Goal: Task Accomplishment & Management: Use online tool/utility

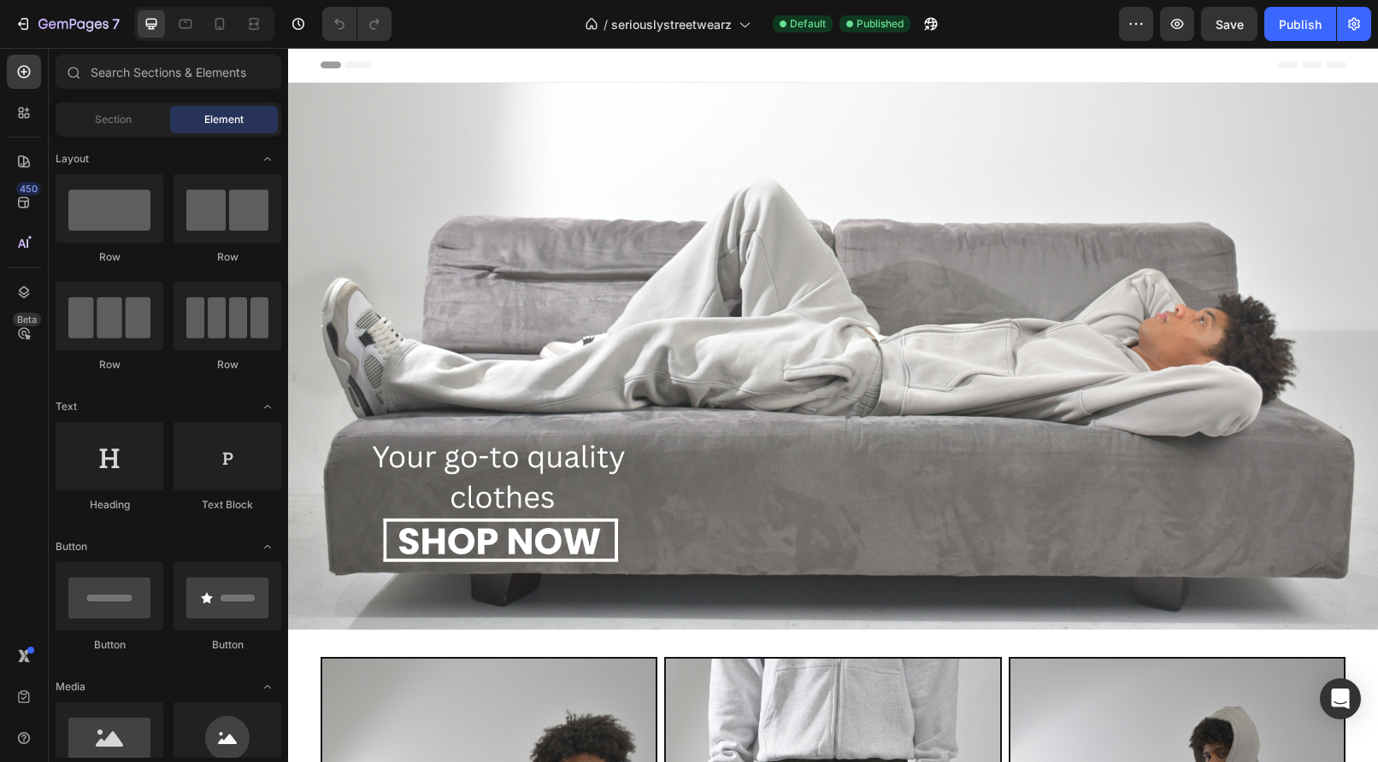
scroll to position [33, 0]
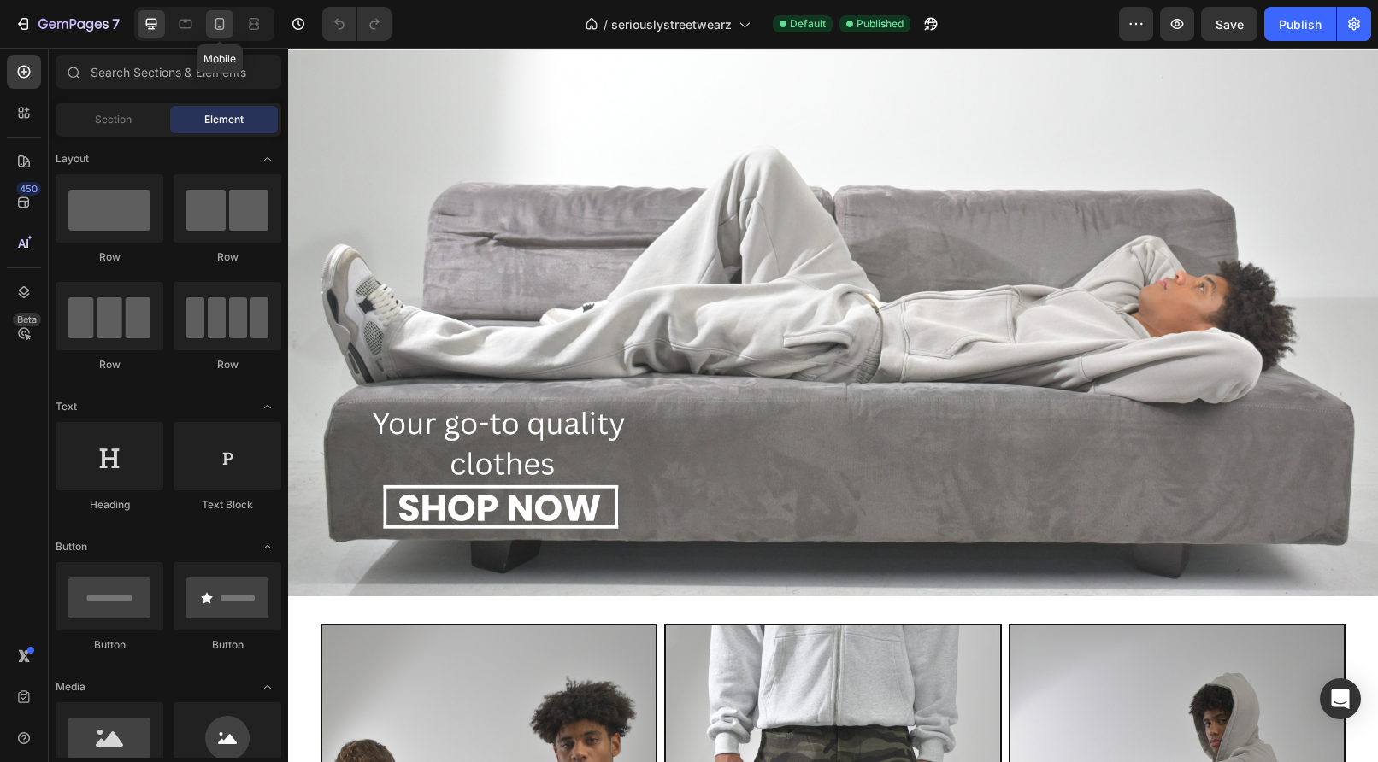
click at [219, 21] on icon at bounding box center [219, 23] width 17 height 17
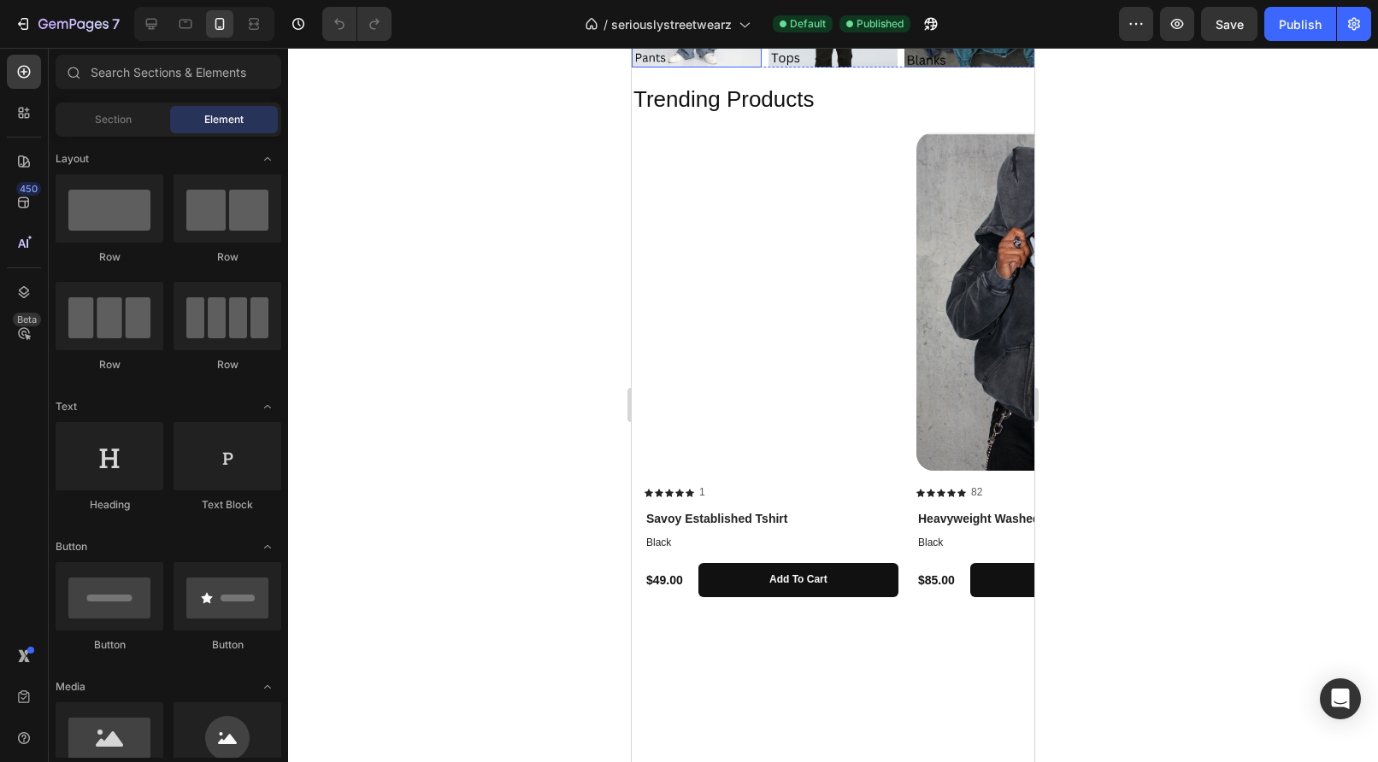
scroll to position [413, 0]
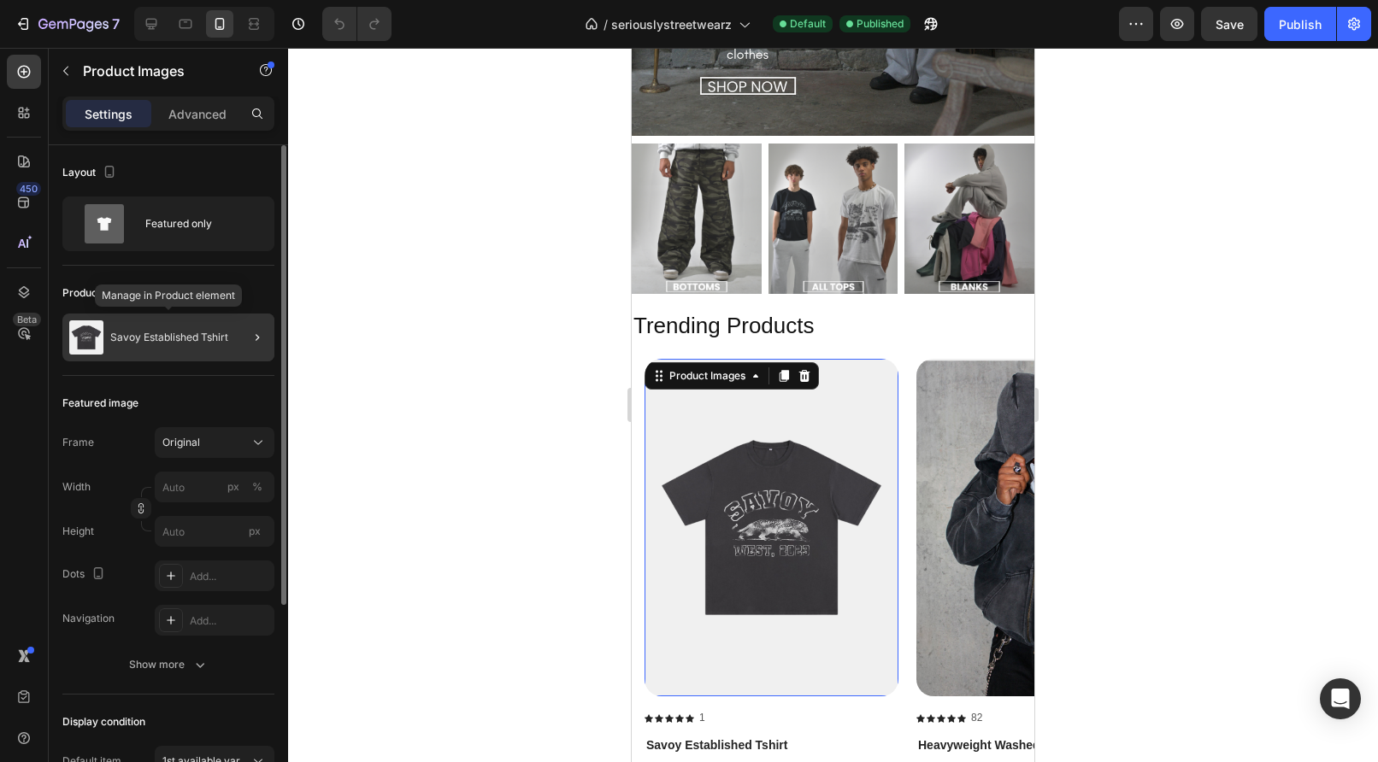
click at [141, 348] on div "Savoy Established Tshirt" at bounding box center [168, 338] width 212 height 48
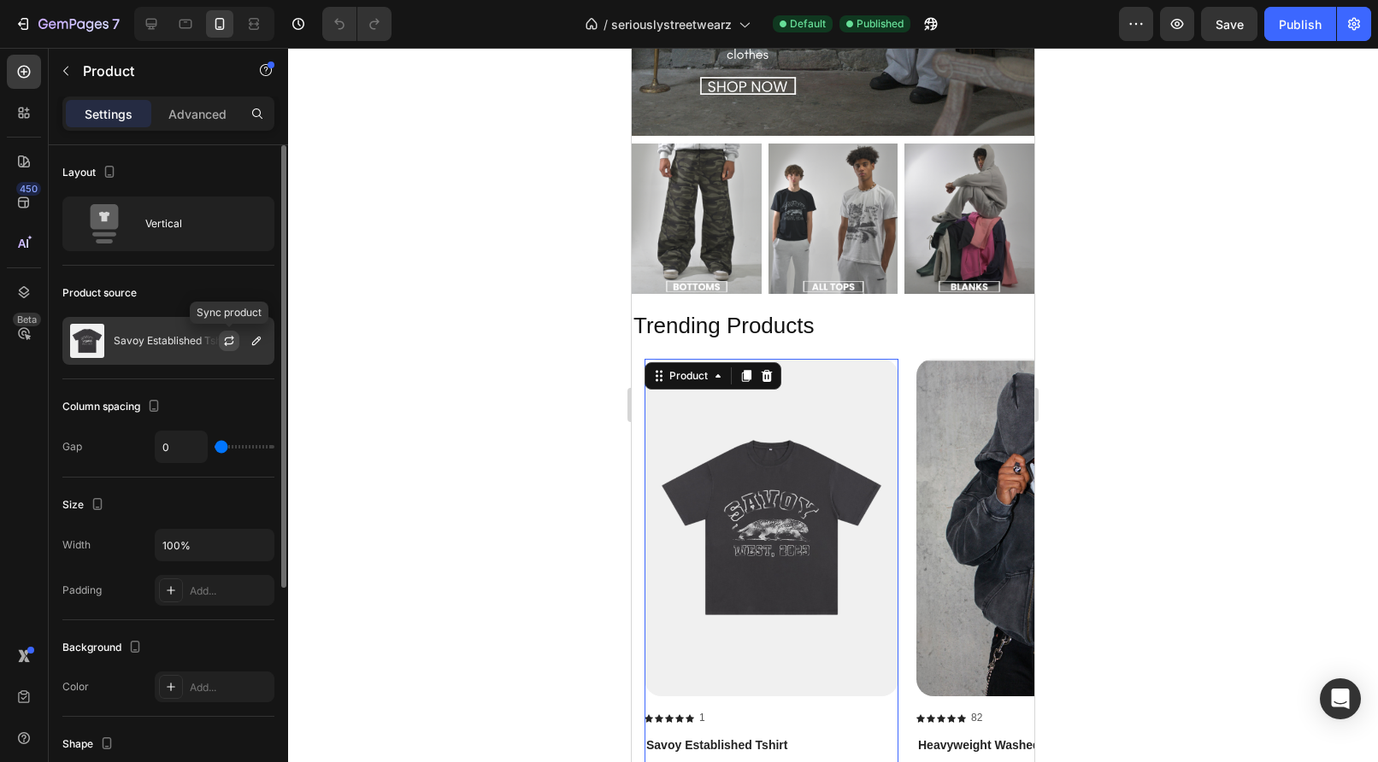
click at [224, 345] on icon "button" at bounding box center [229, 341] width 14 height 14
click at [256, 342] on icon "button" at bounding box center [257, 341] width 14 height 14
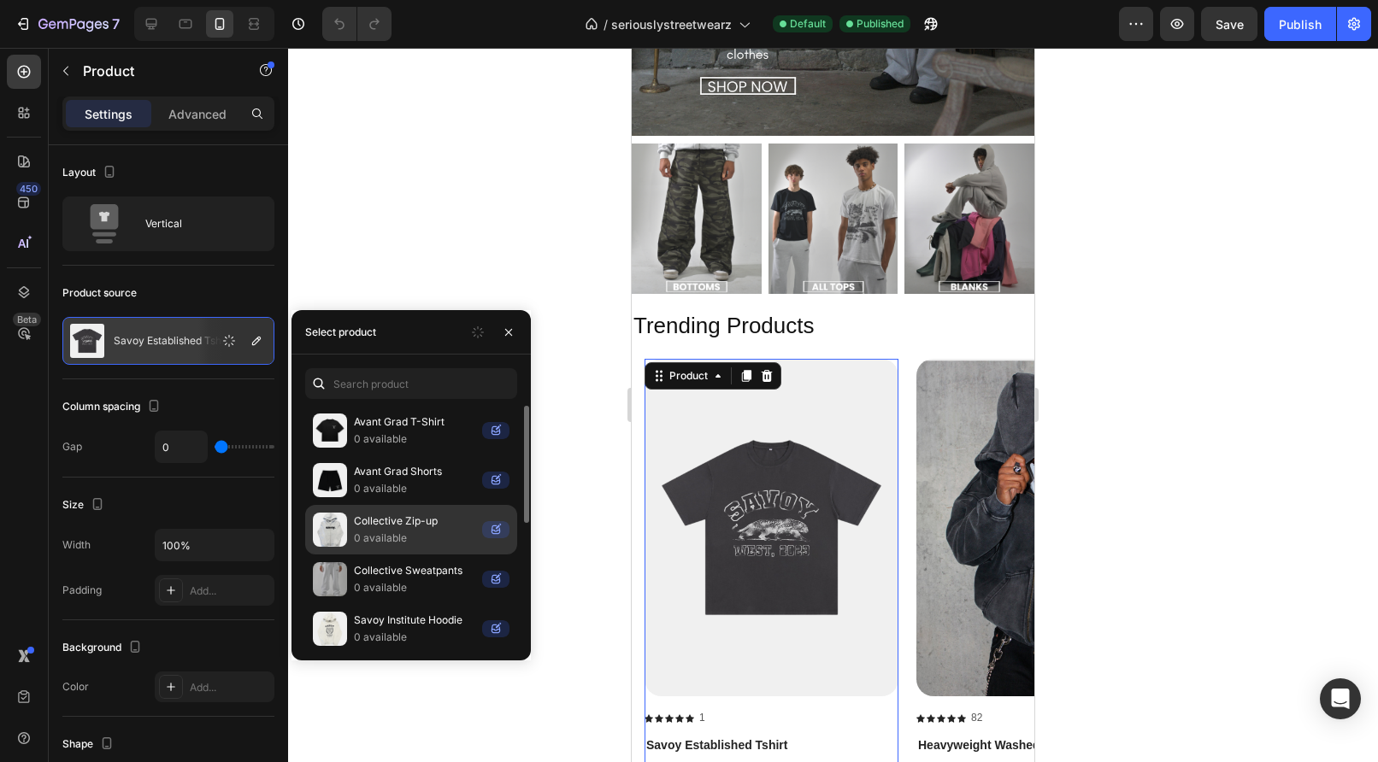
click at [364, 530] on p "Collective Zip-up" at bounding box center [414, 521] width 121 height 17
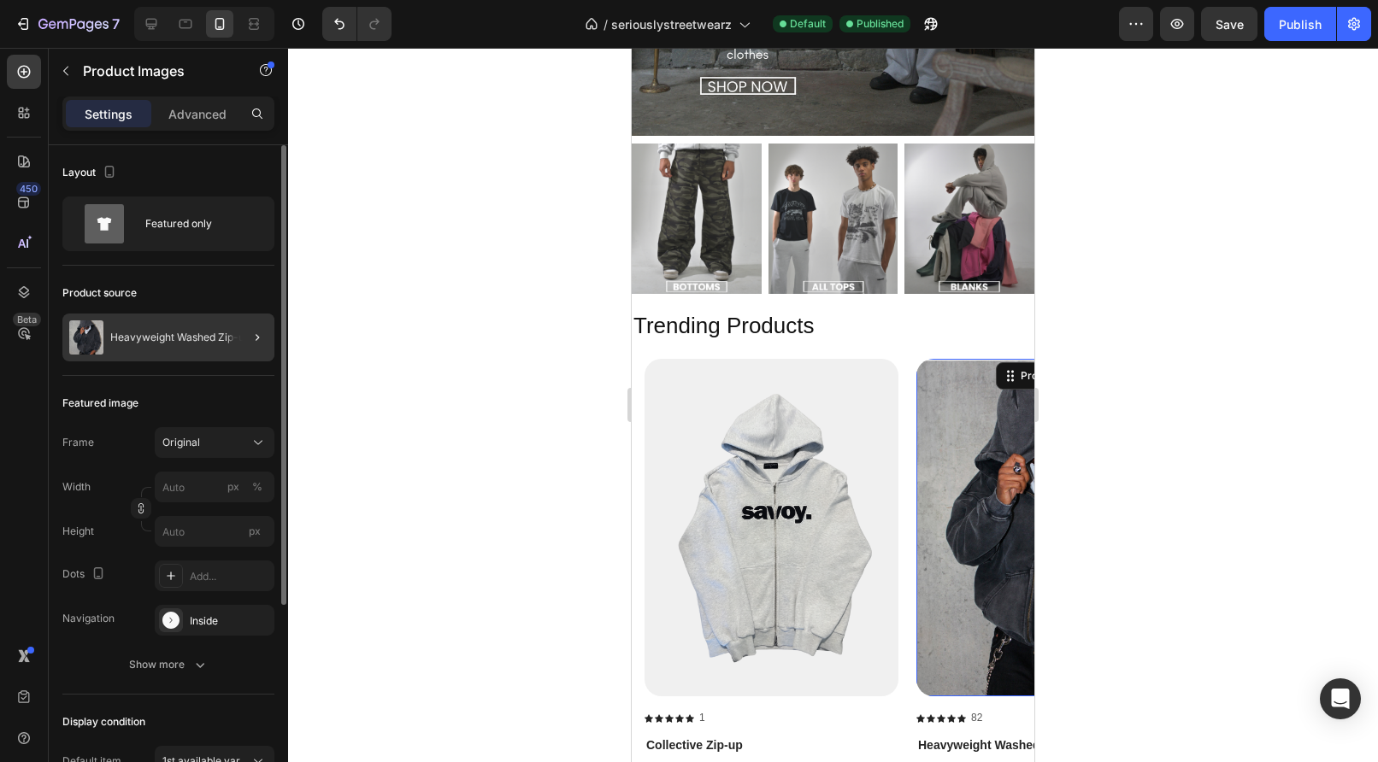
click at [232, 336] on div at bounding box center [250, 338] width 48 height 48
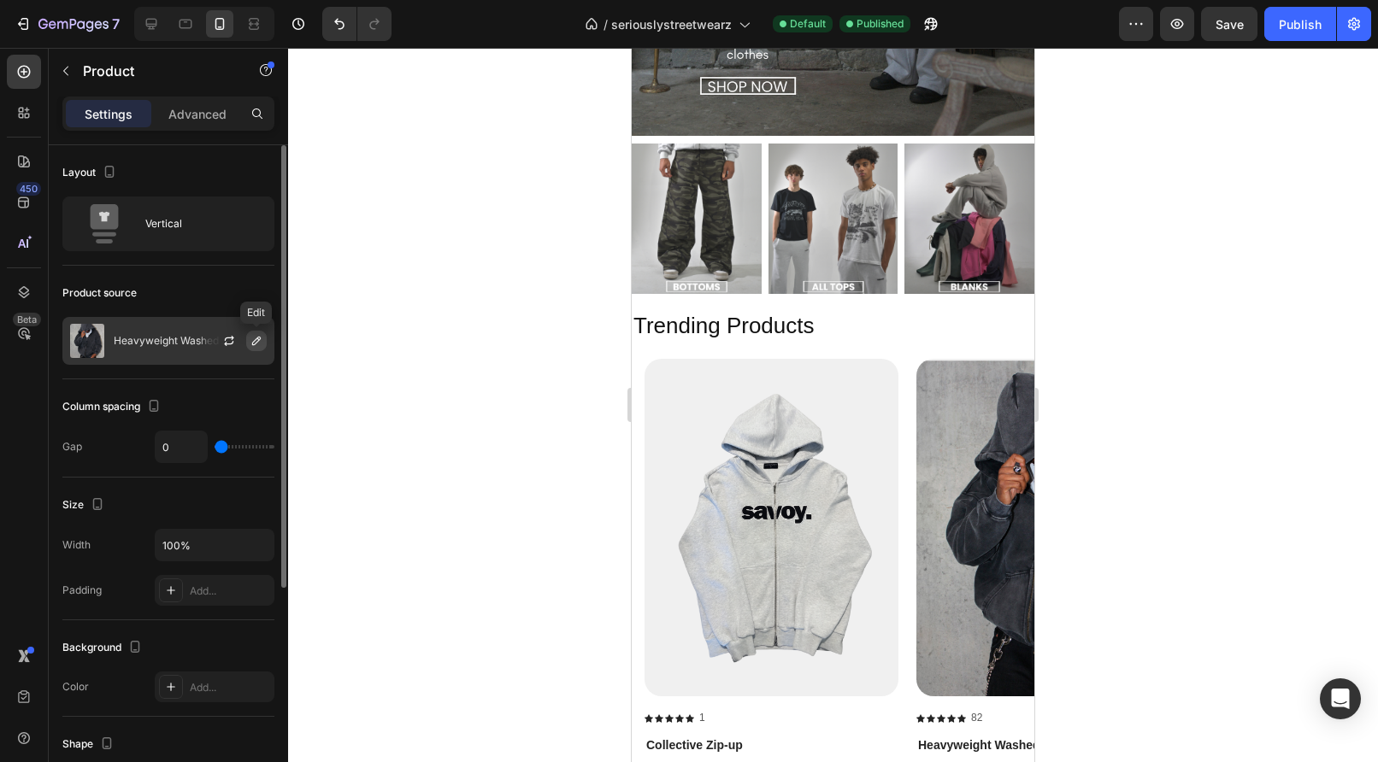
click at [251, 346] on icon "button" at bounding box center [257, 341] width 14 height 14
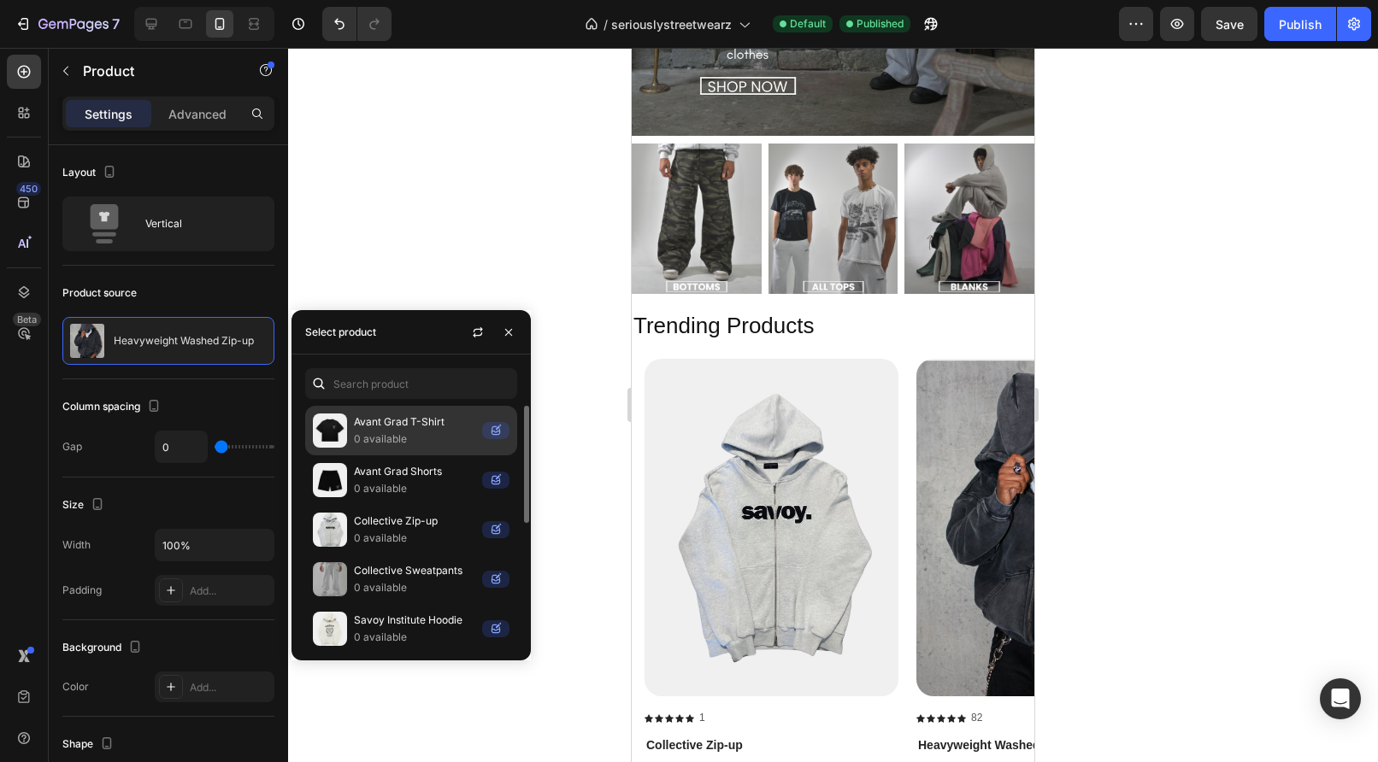
click at [340, 435] on img at bounding box center [330, 431] width 34 height 34
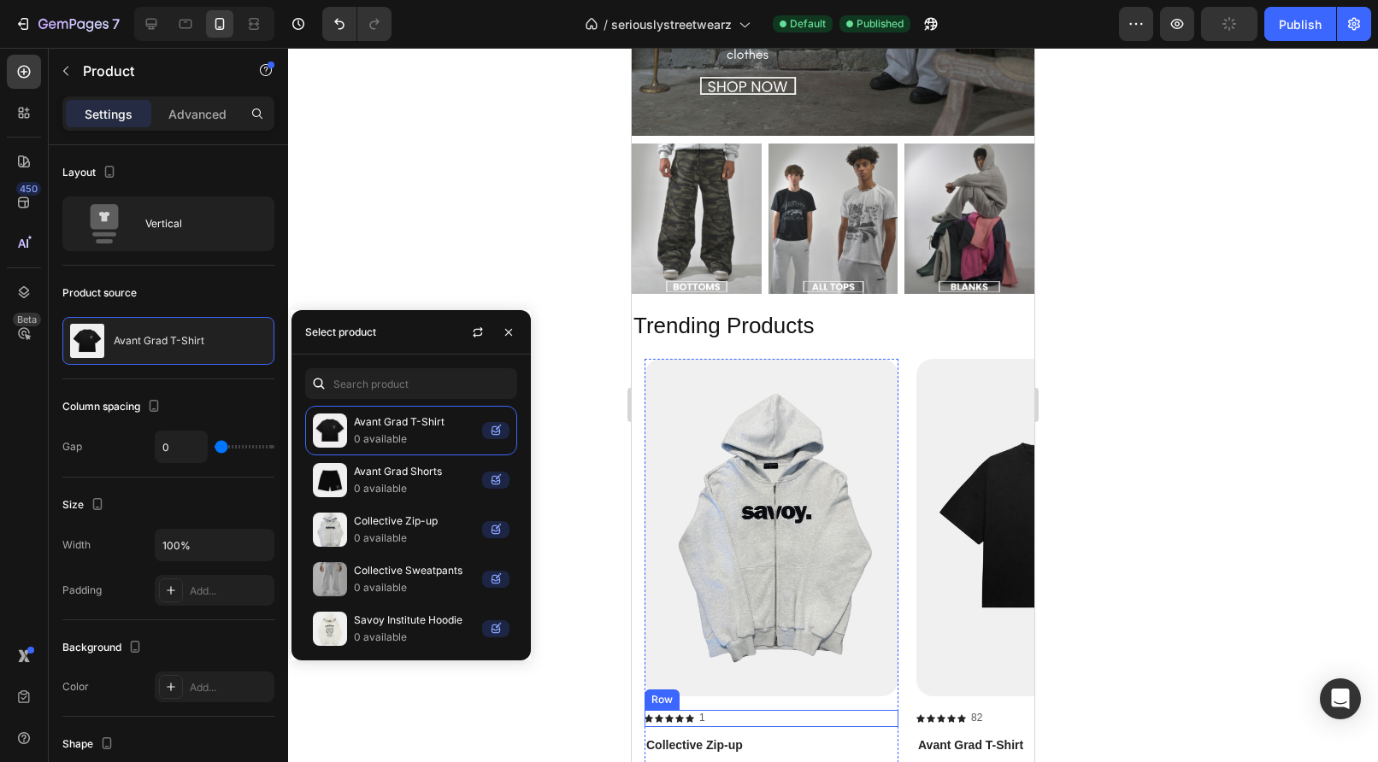
click at [885, 723] on div "Icon Icon Icon Icon Icon Icon List 1 Text Block Row" at bounding box center [771, 718] width 254 height 17
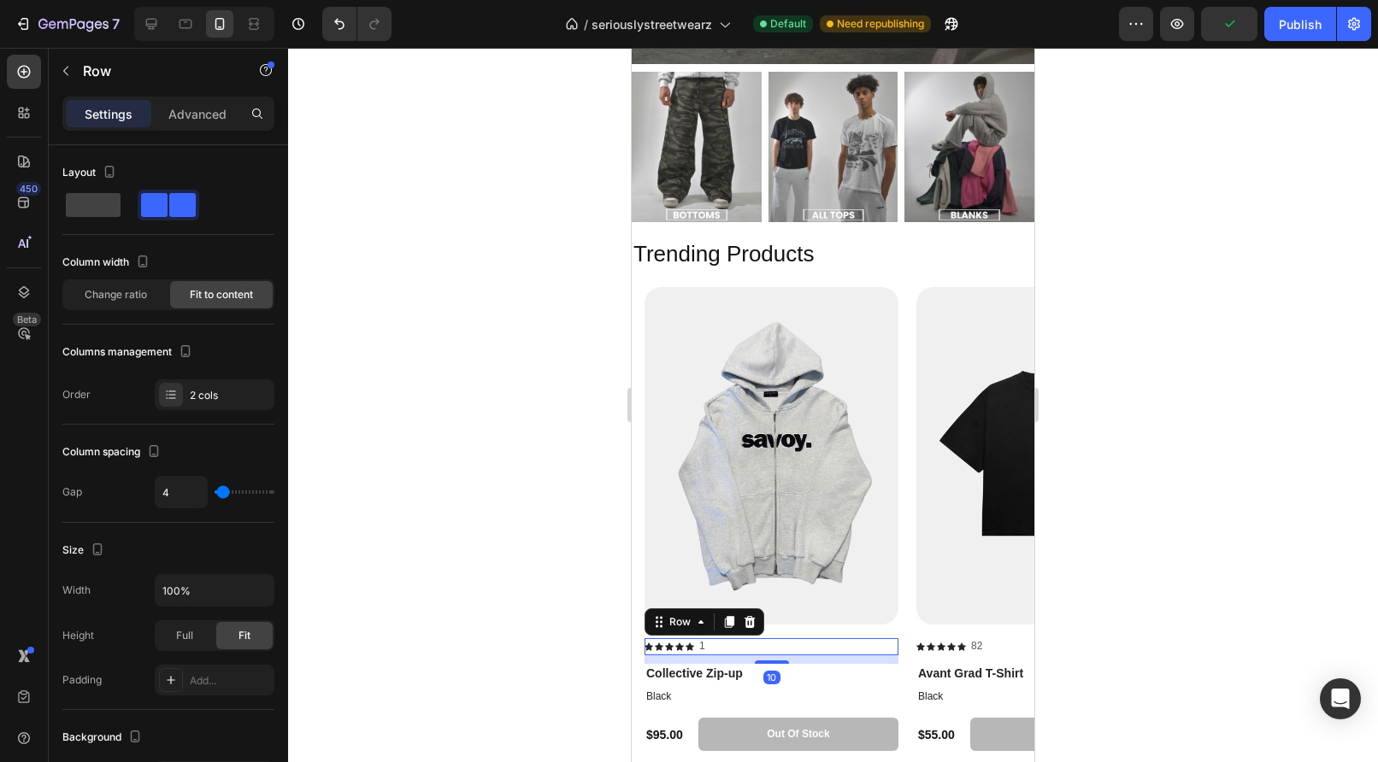
scroll to position [535, 0]
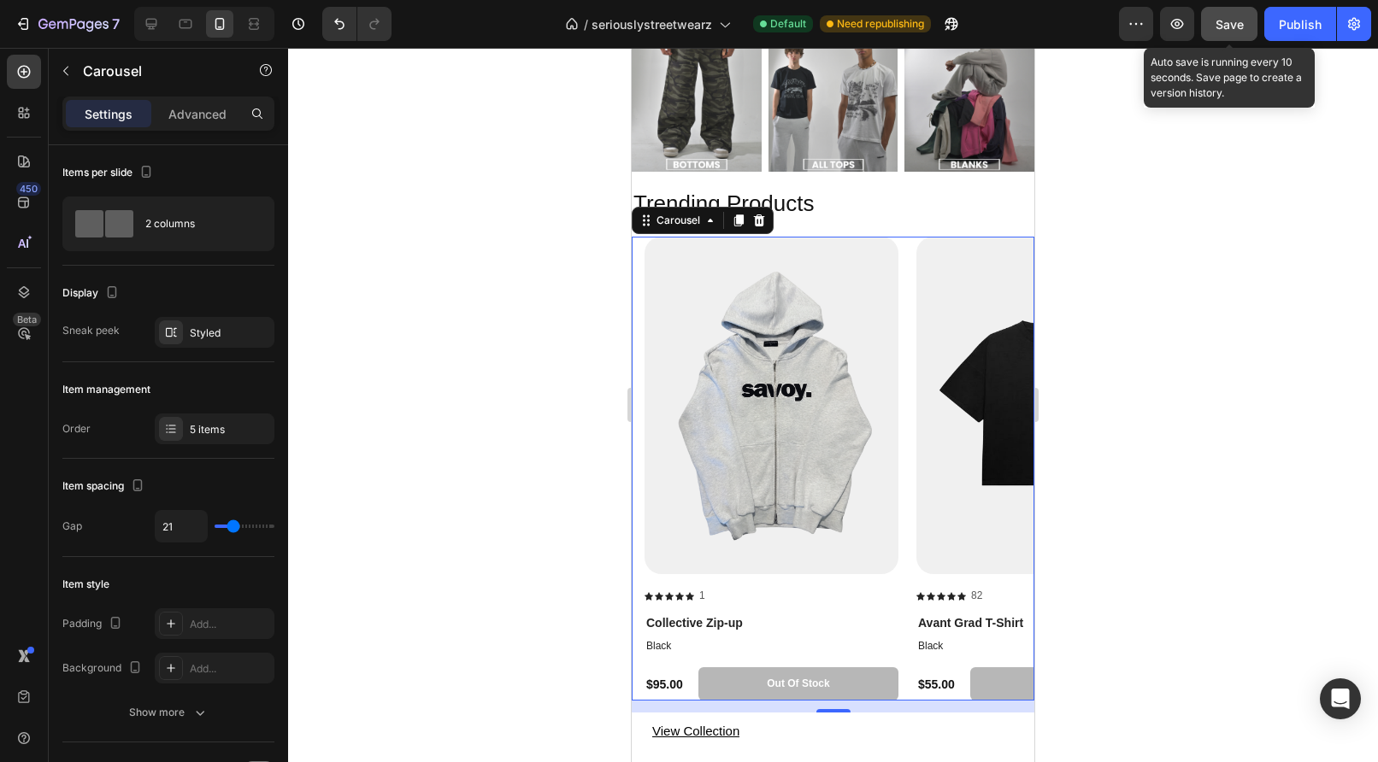
click at [1237, 19] on span "Save" at bounding box center [1229, 24] width 28 height 15
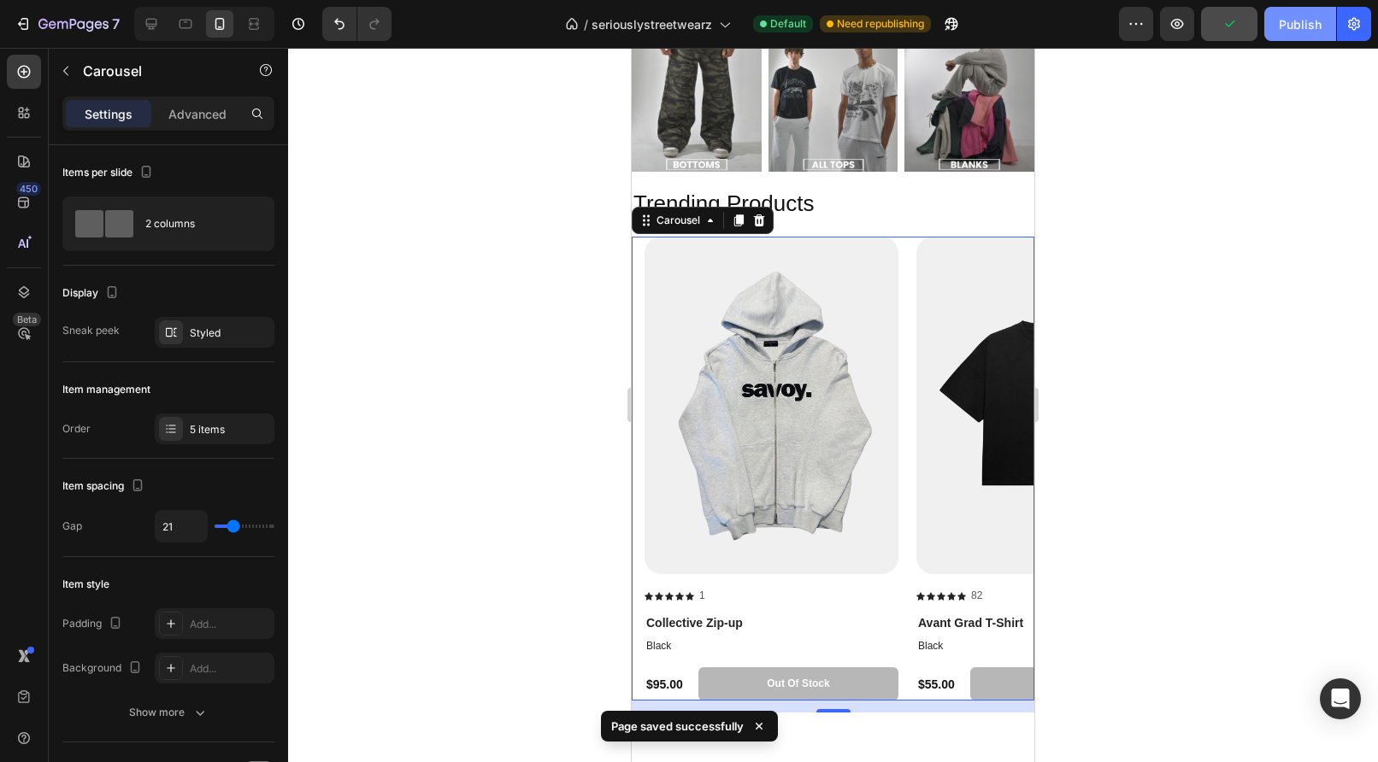
click at [1309, 29] on div "Publish" at bounding box center [1300, 24] width 43 height 18
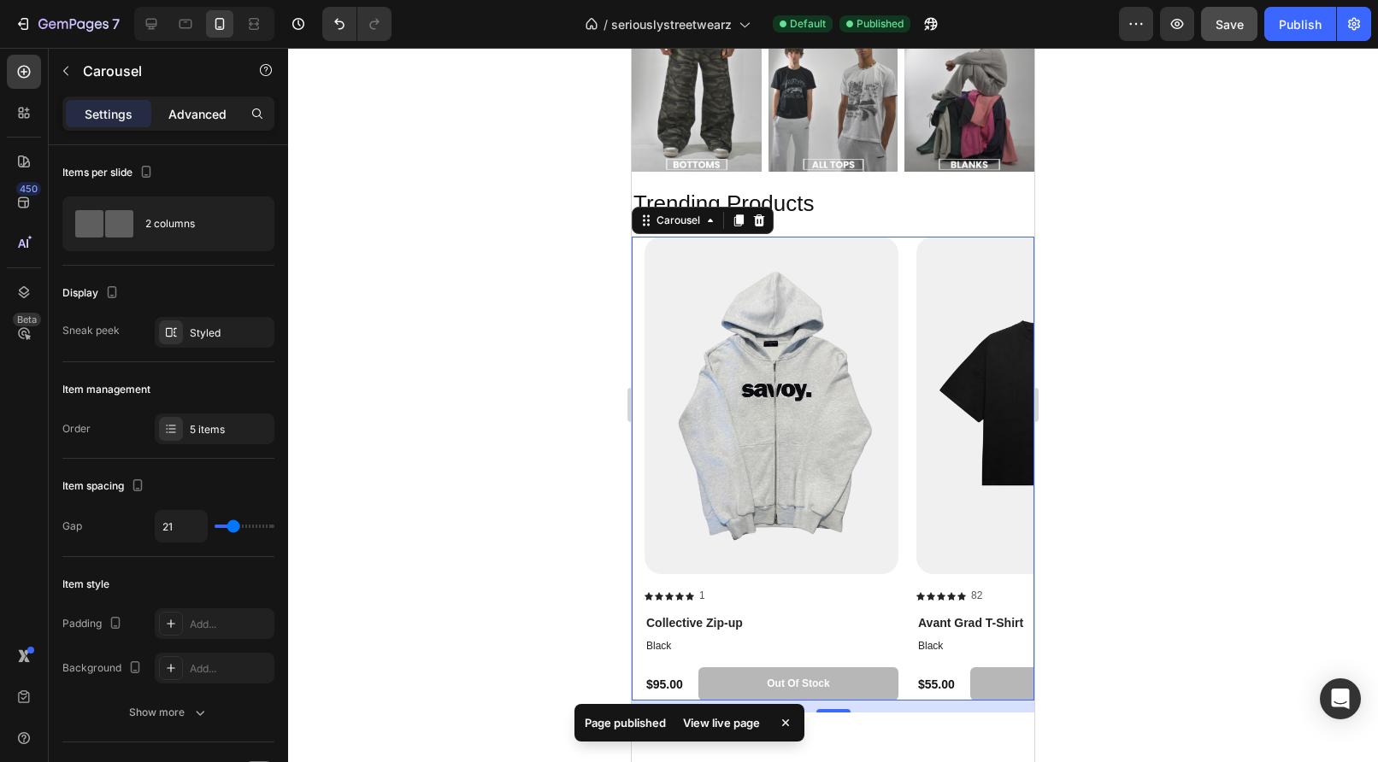
click at [179, 118] on p "Advanced" at bounding box center [197, 114] width 58 height 18
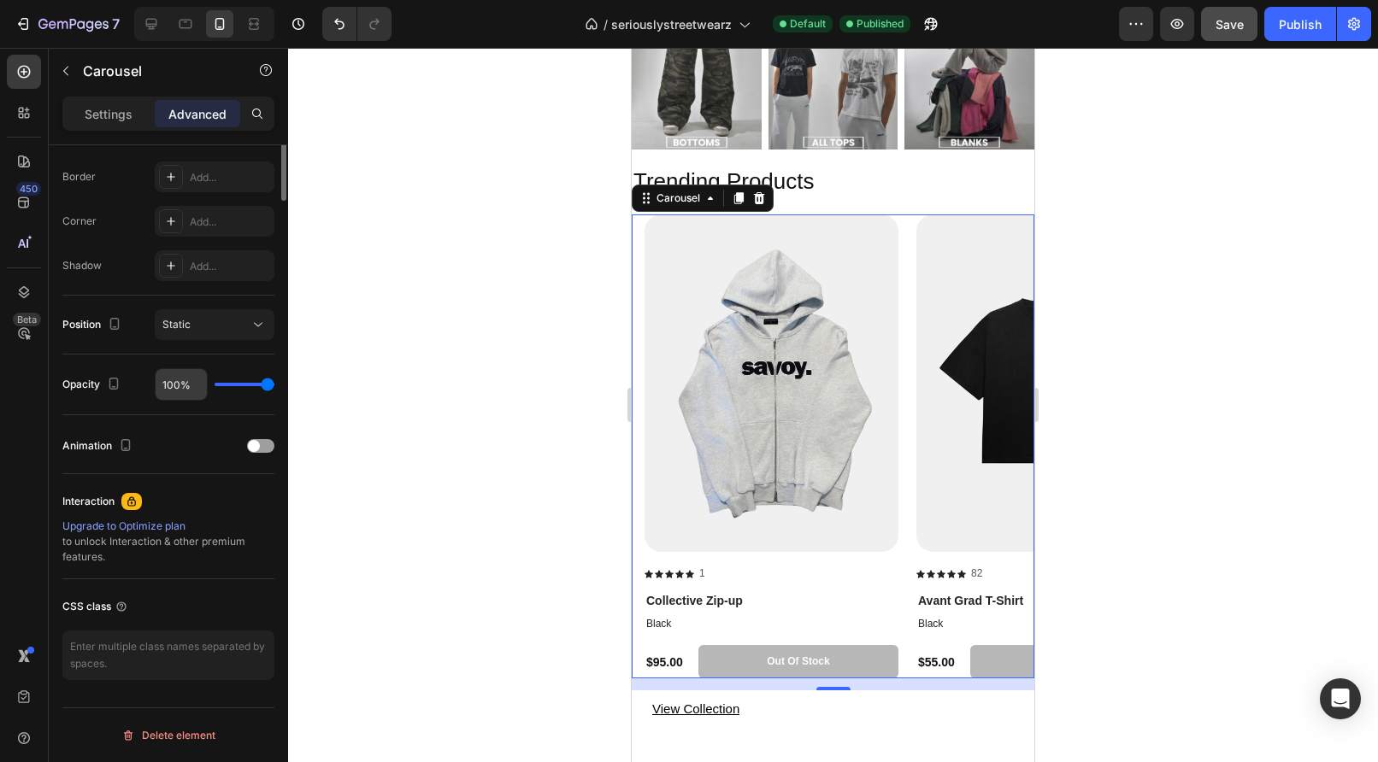
scroll to position [0, 0]
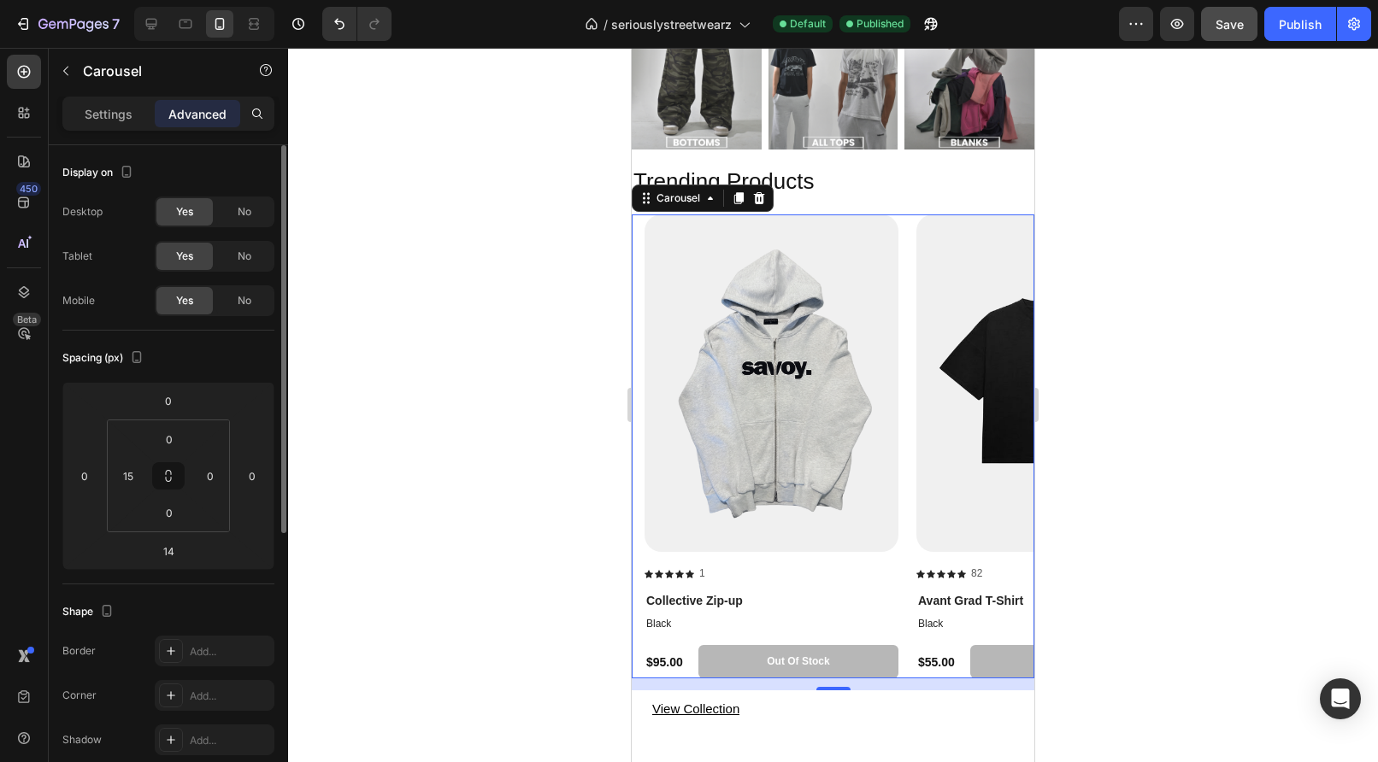
click at [111, 115] on p "Settings" at bounding box center [109, 114] width 48 height 18
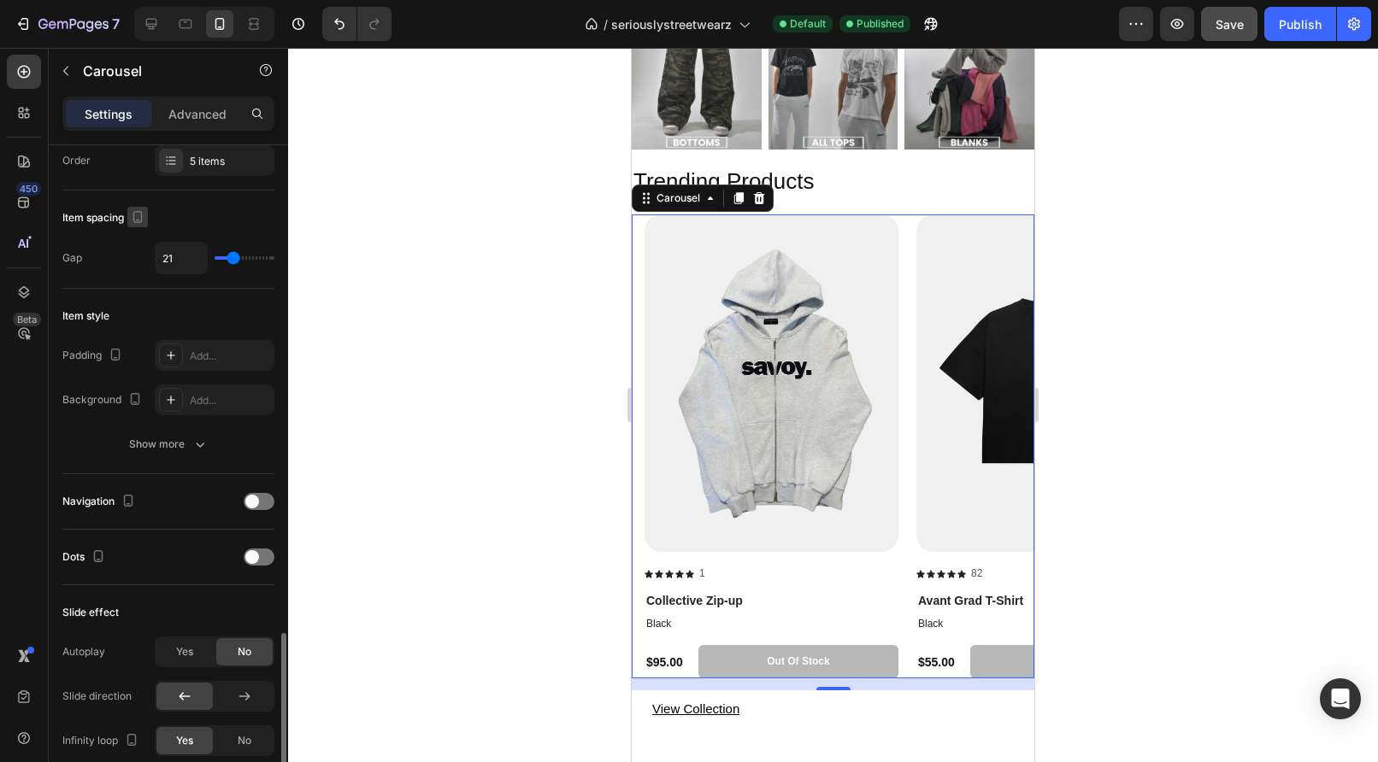
scroll to position [541, 0]
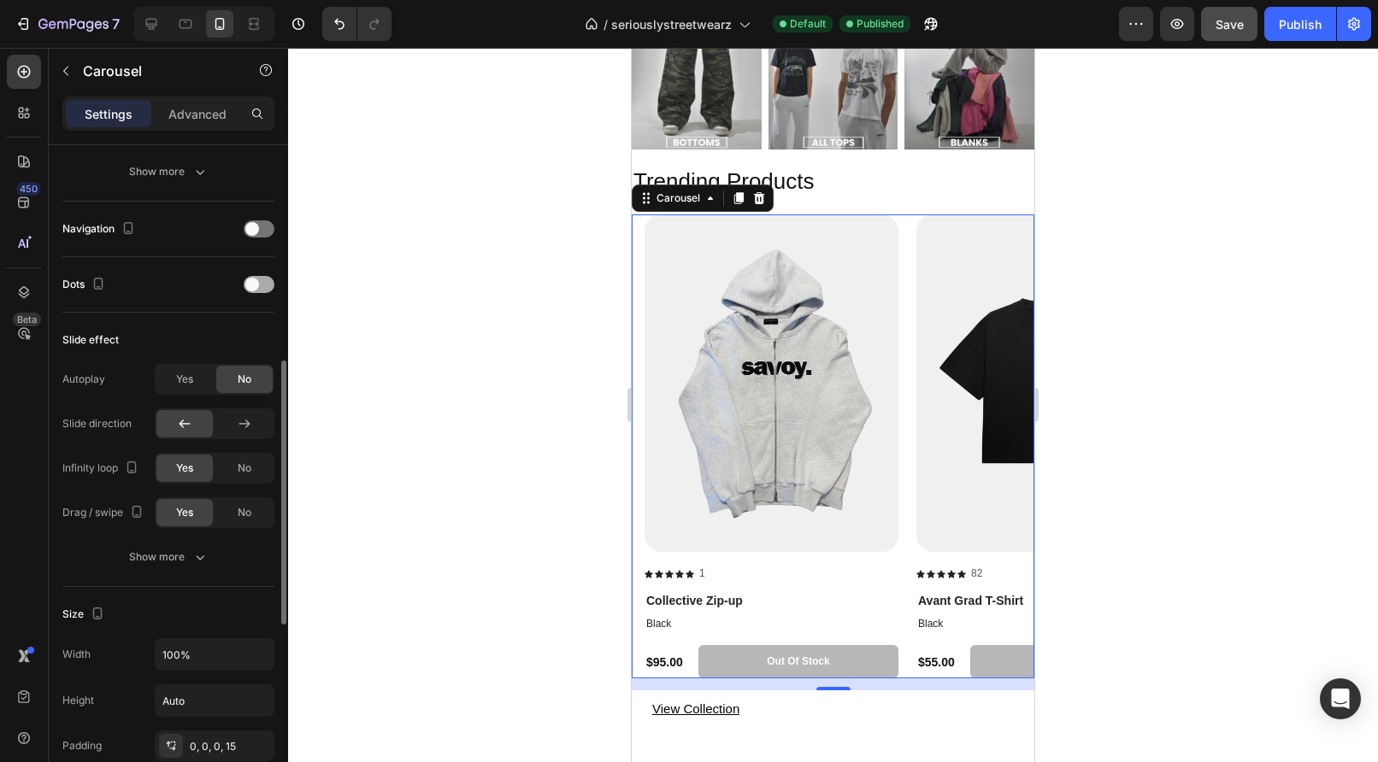
click at [257, 277] on div at bounding box center [259, 284] width 31 height 17
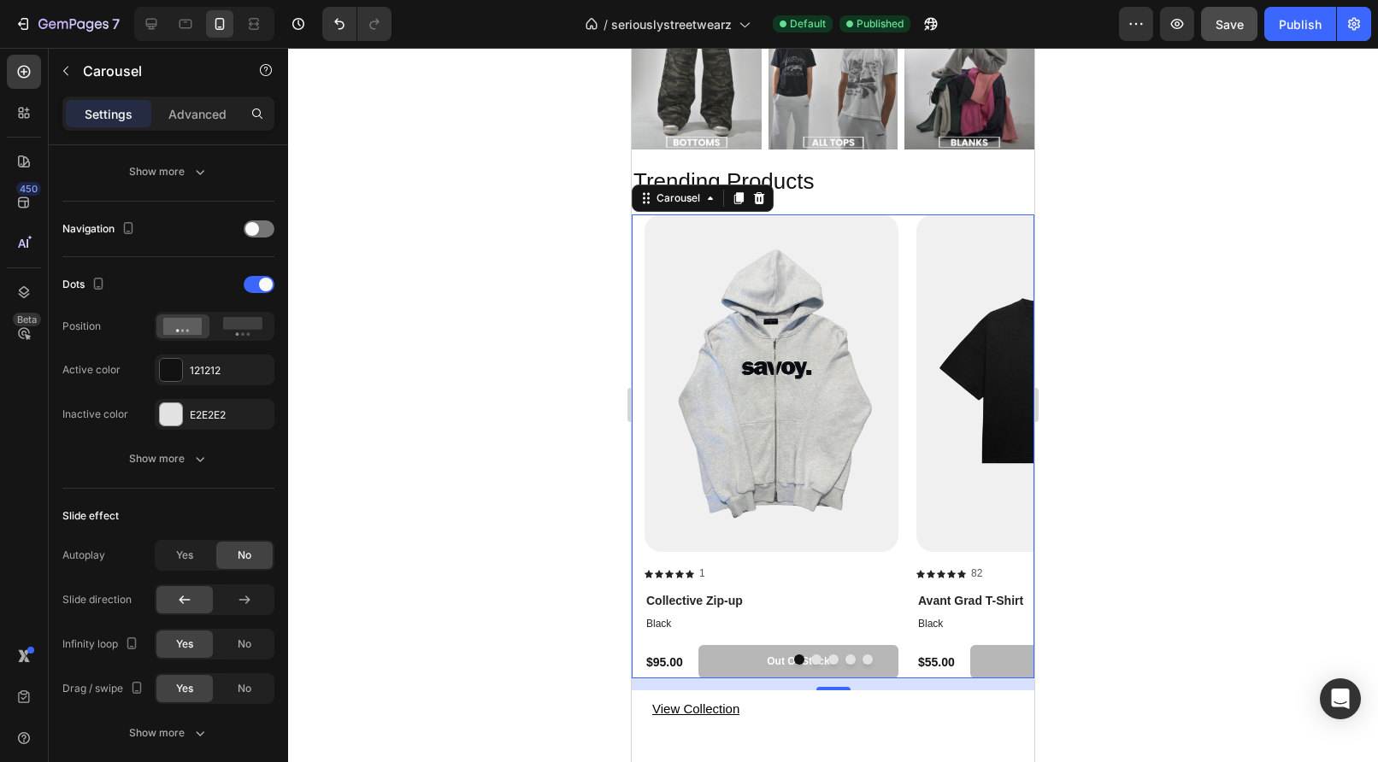
click at [817, 656] on button "Dot" at bounding box center [816, 660] width 10 height 10
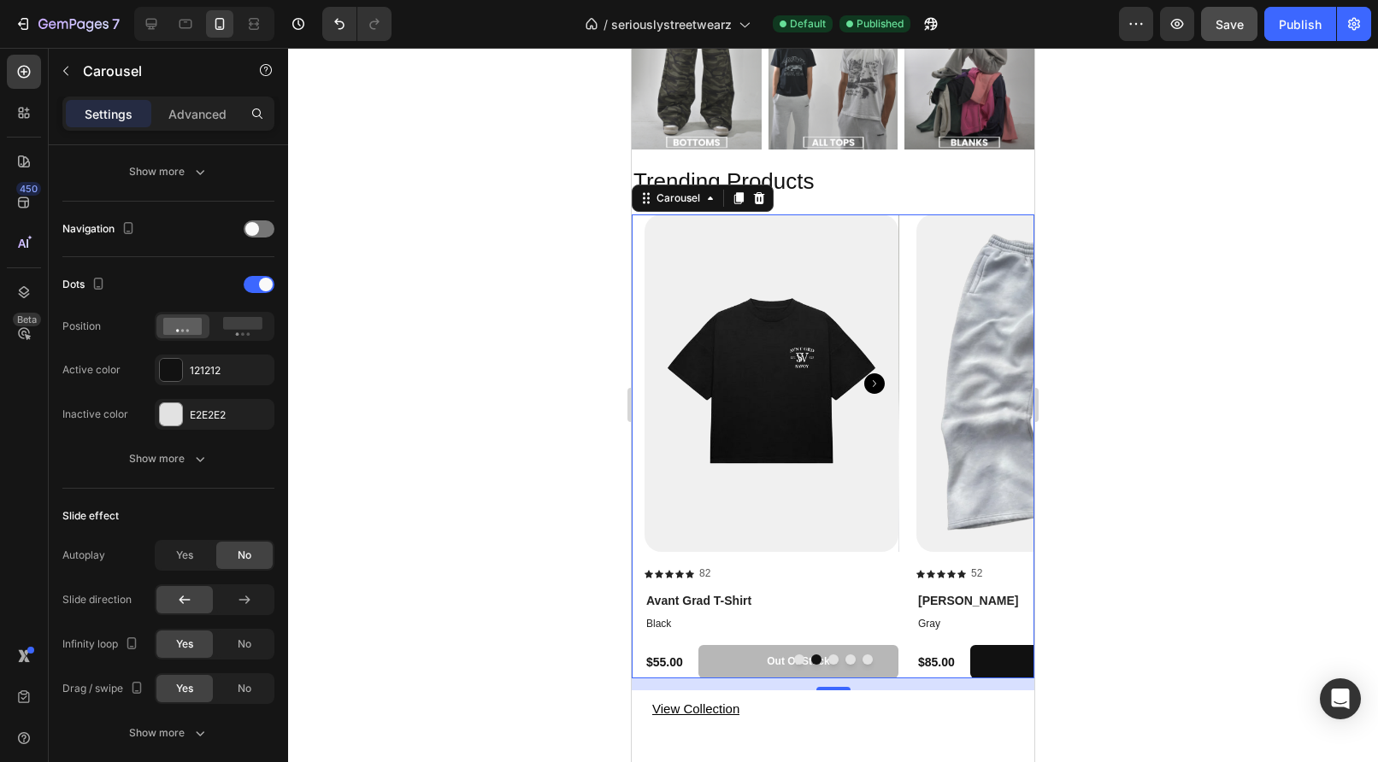
click at [829, 656] on button "Dot" at bounding box center [833, 660] width 10 height 10
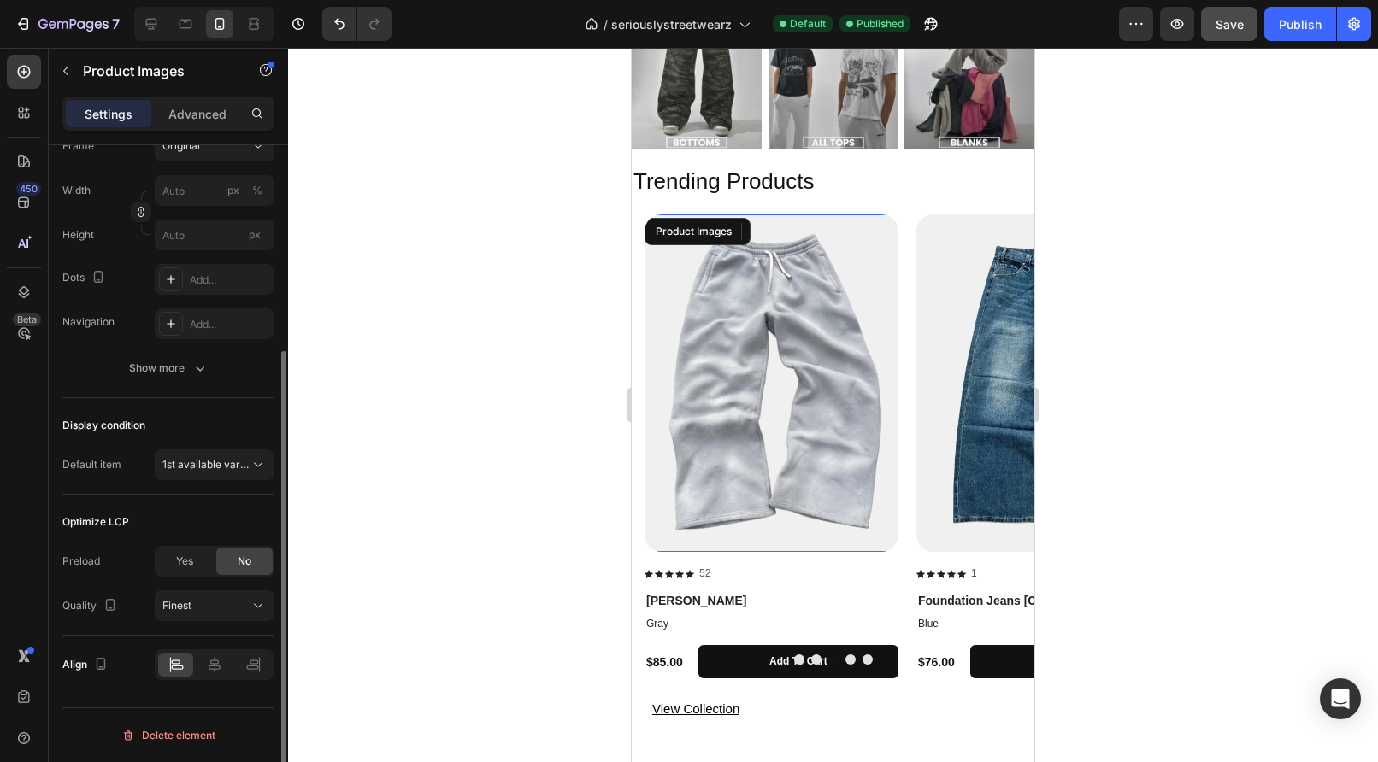
scroll to position [0, 0]
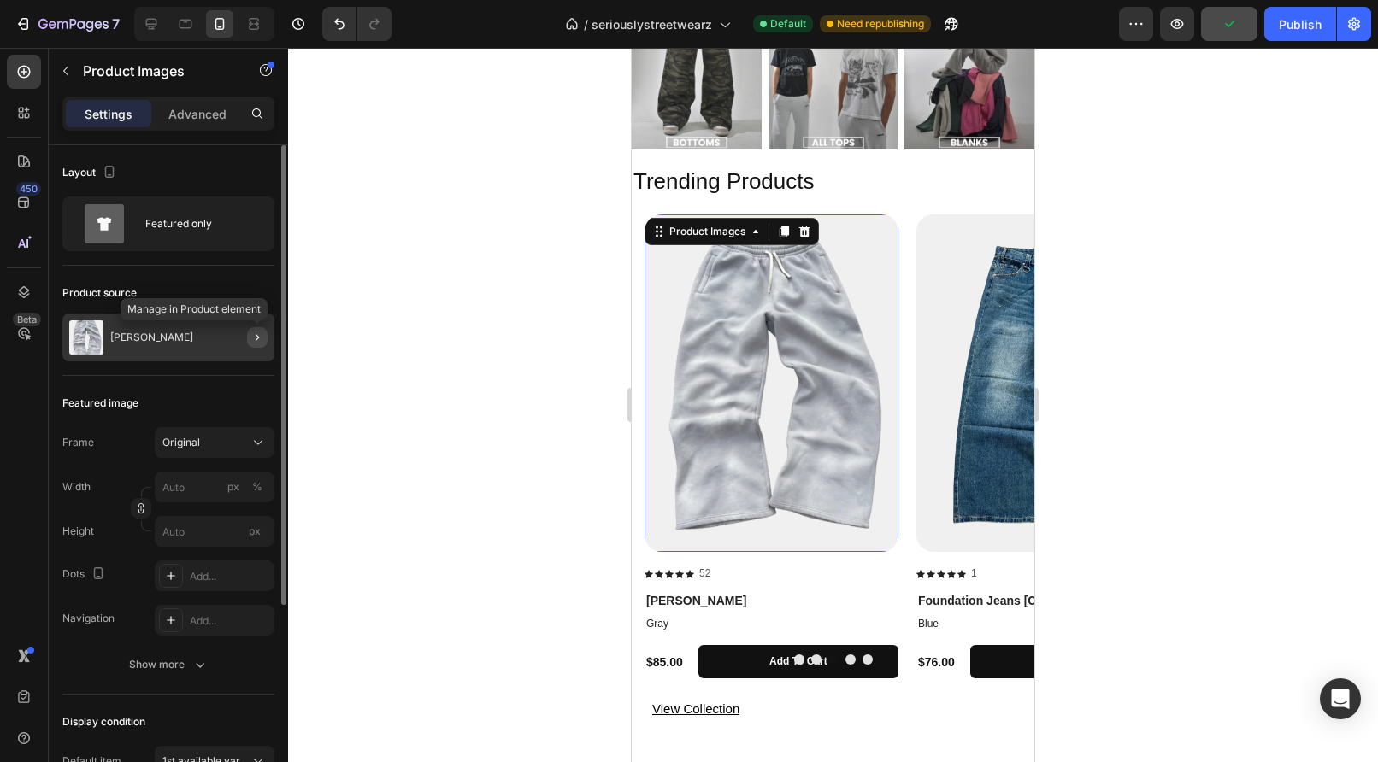
click at [256, 337] on icon "button" at bounding box center [257, 338] width 14 height 14
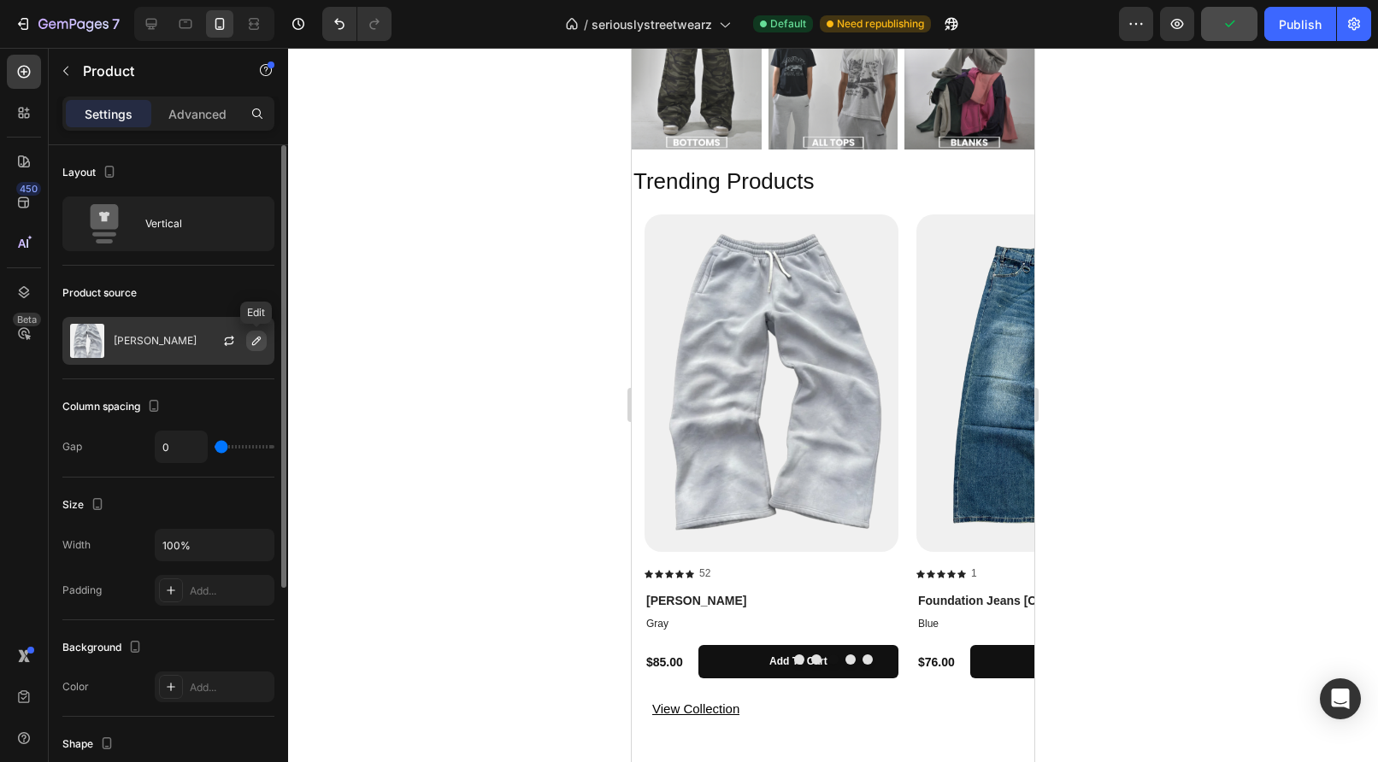
click at [254, 340] on icon "button" at bounding box center [257, 341] width 14 height 14
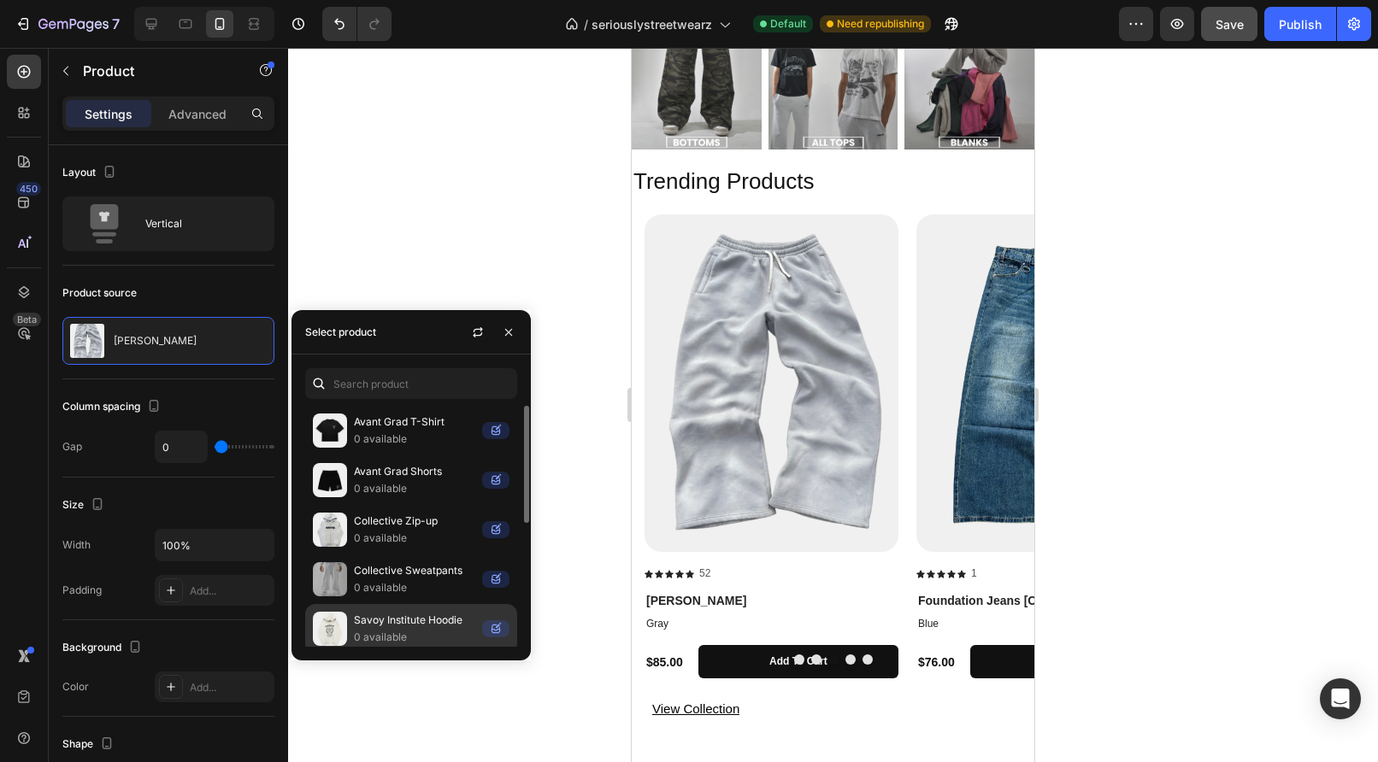
click at [386, 628] on p "Savoy Institute Hoodie" at bounding box center [414, 620] width 121 height 17
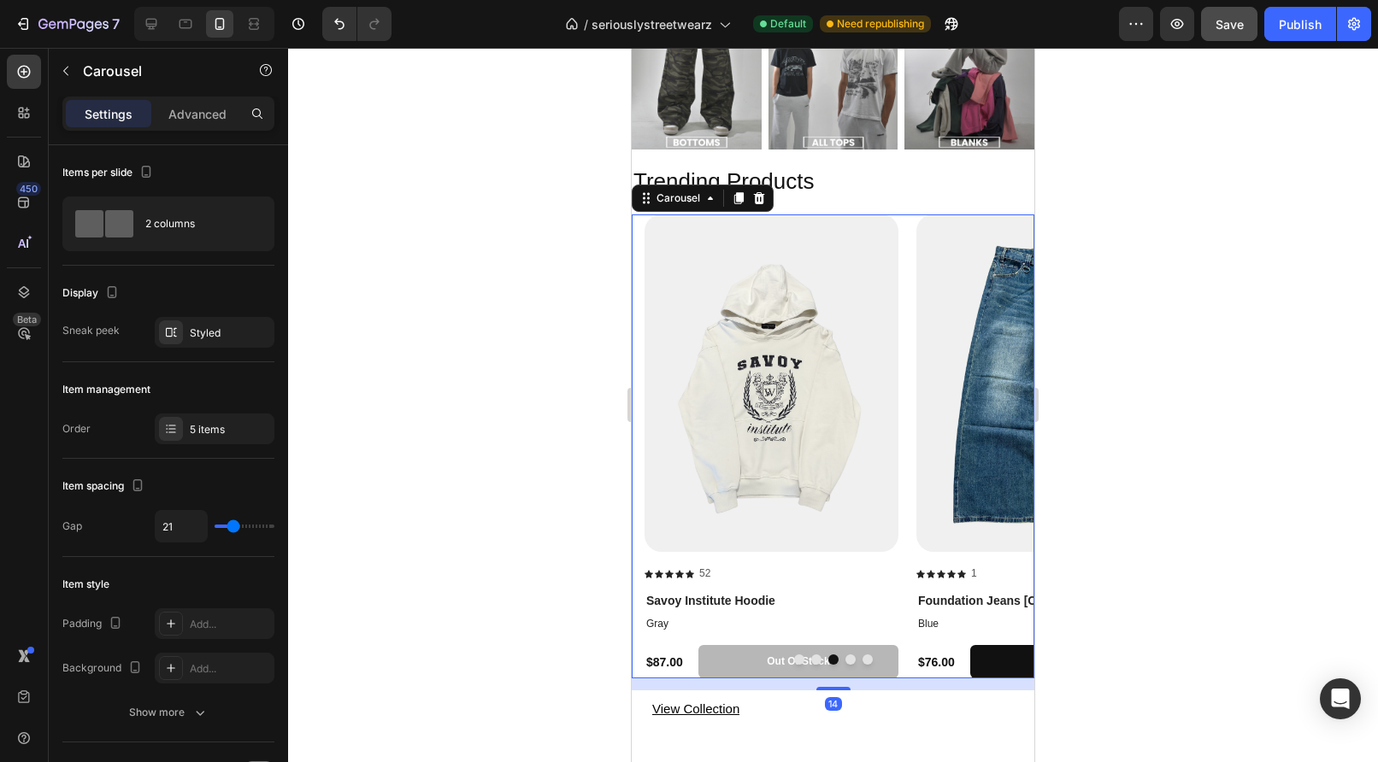
click at [849, 655] on button "Dot" at bounding box center [850, 660] width 10 height 10
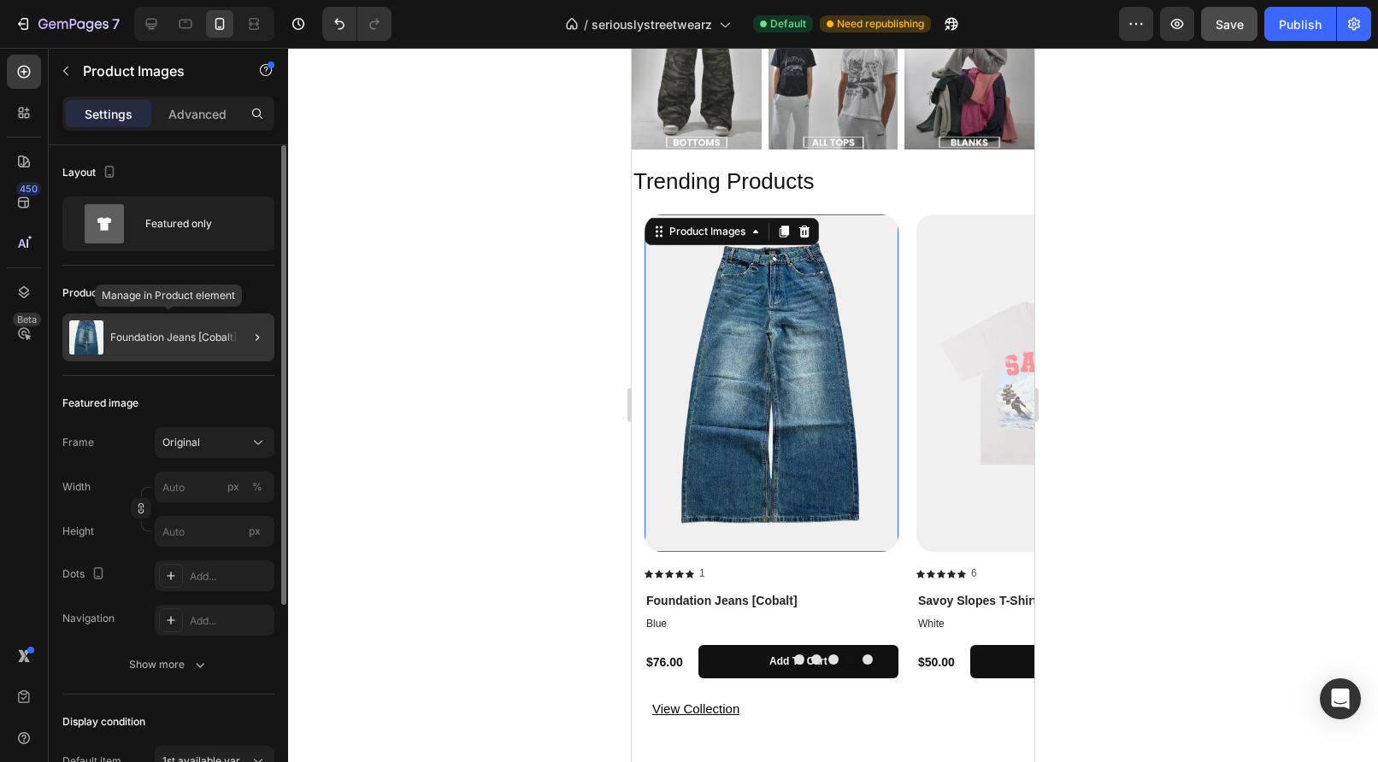
click at [225, 353] on div "Foundation Jeans [Cobalt]" at bounding box center [168, 338] width 212 height 48
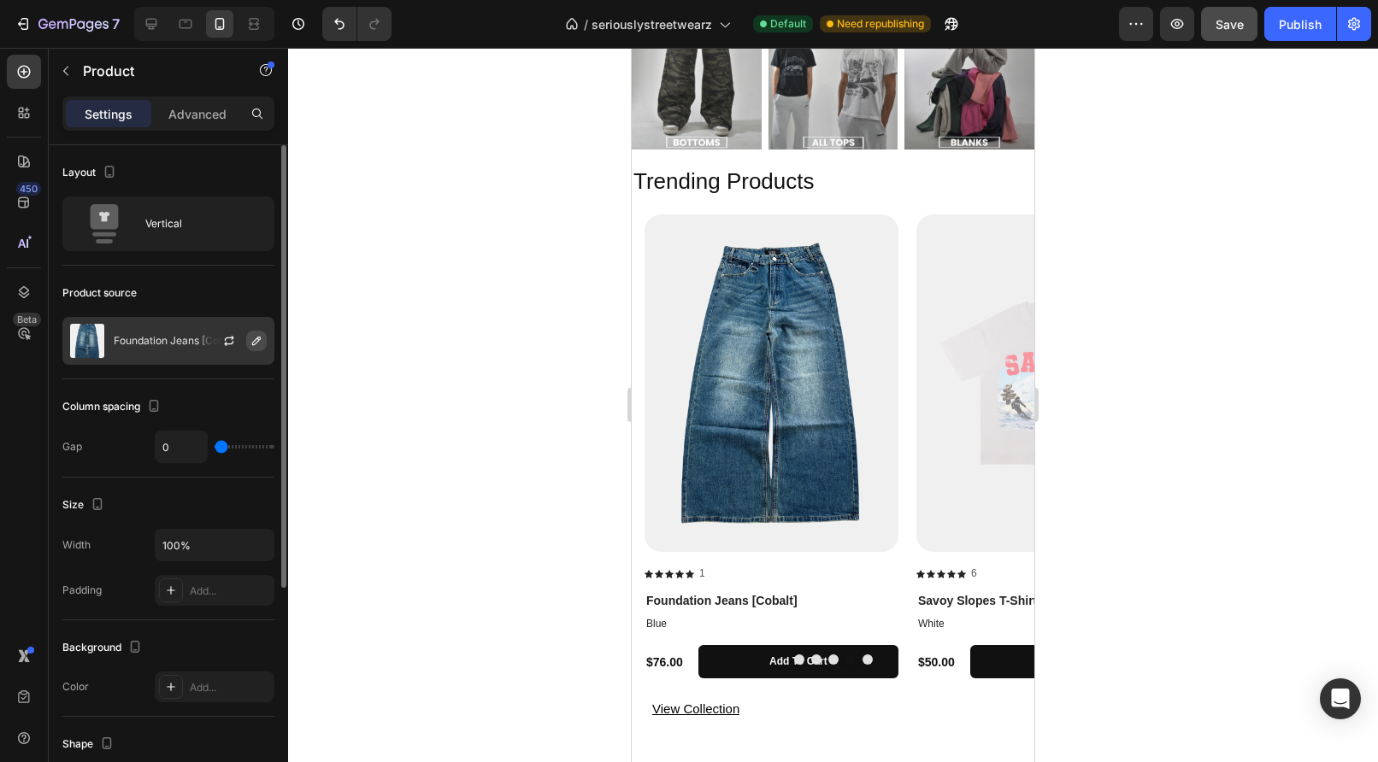
click at [262, 350] on button "button" at bounding box center [256, 341] width 21 height 21
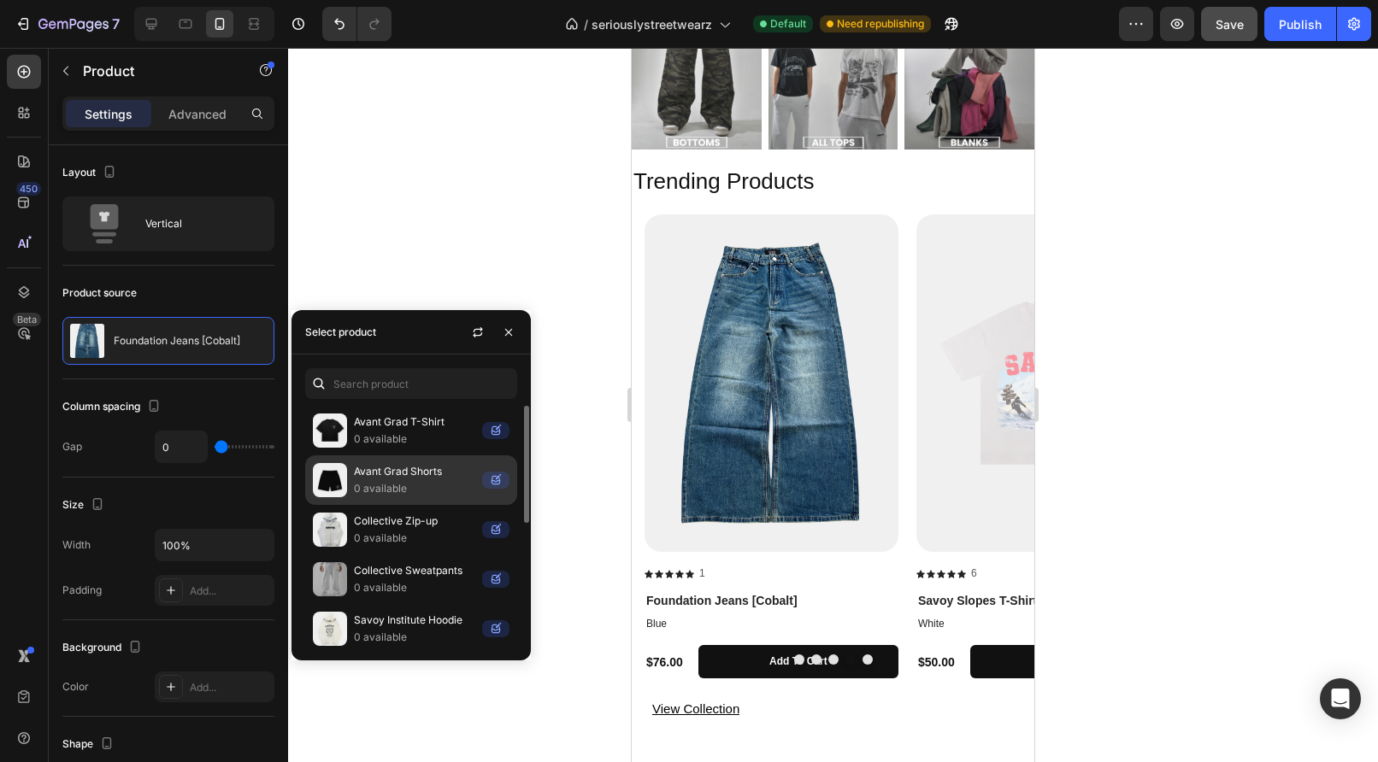
click at [402, 490] on div "Avant Grad Shorts 0 available" at bounding box center [411, 481] width 212 height 50
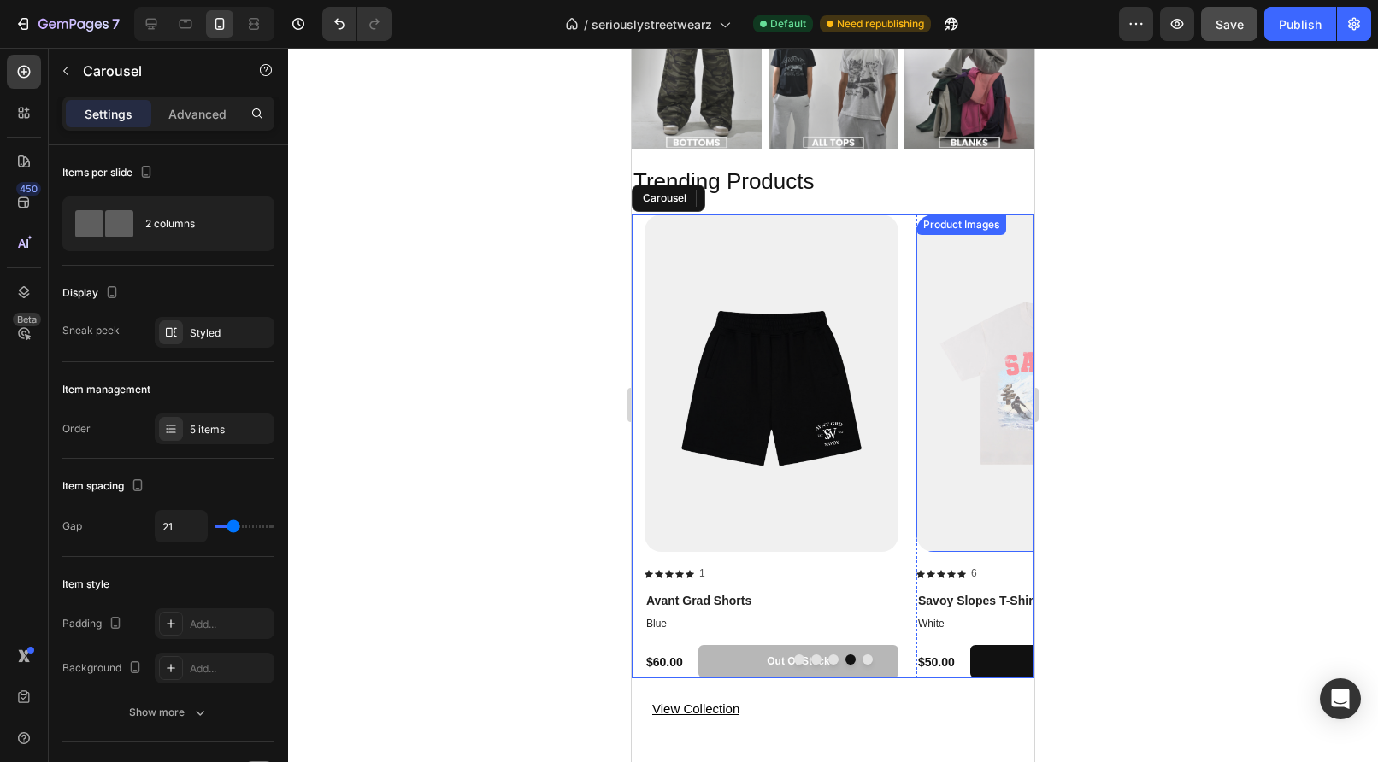
click at [952, 426] on img at bounding box center [1043, 384] width 254 height 338
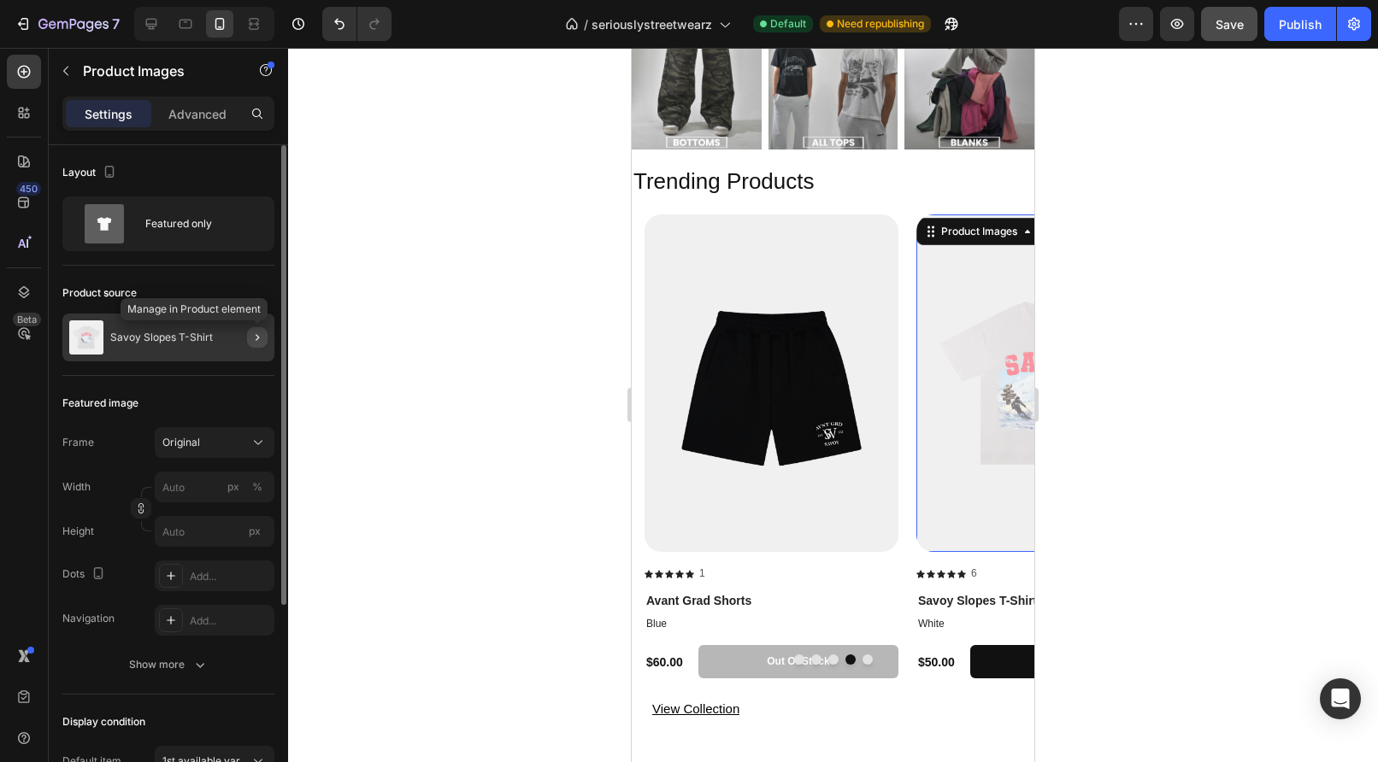
click at [258, 336] on icon "button" at bounding box center [257, 338] width 14 height 14
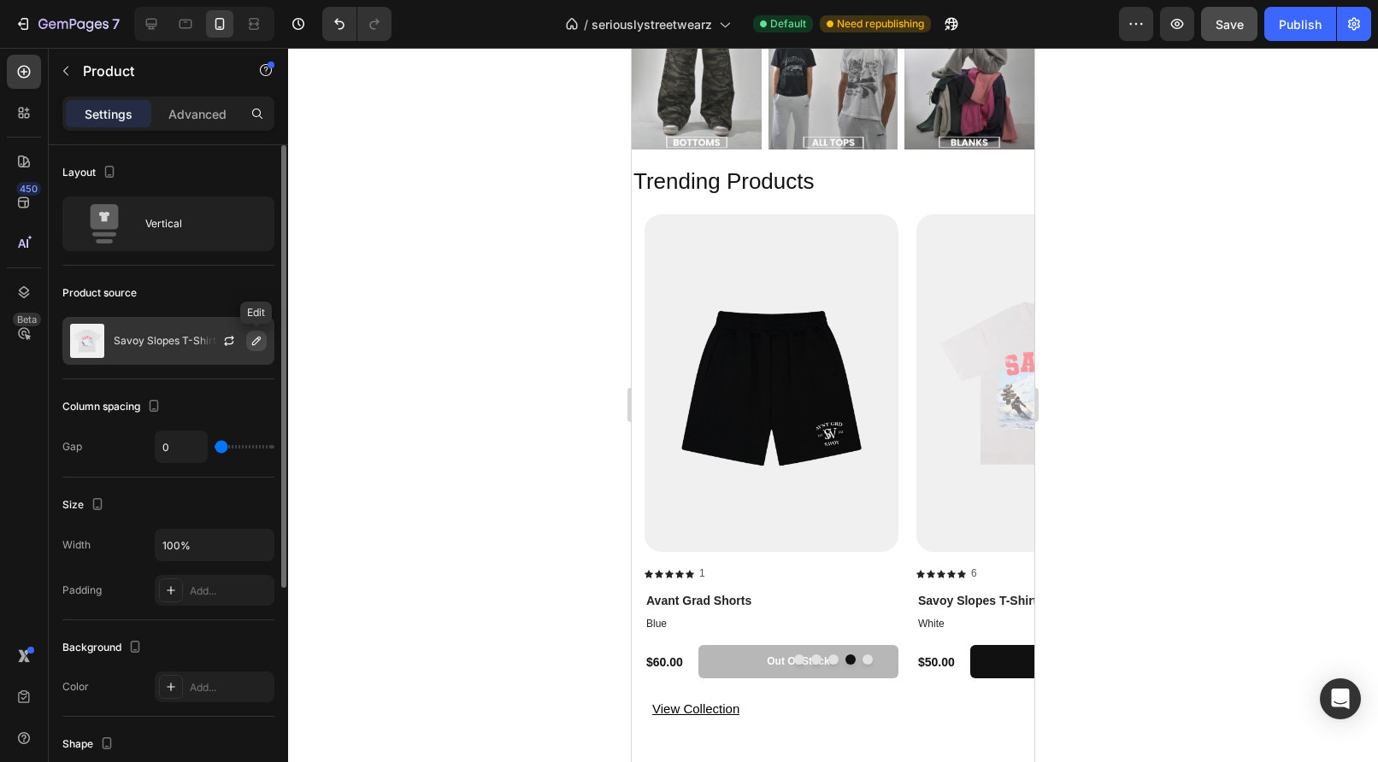
click at [256, 346] on icon "button" at bounding box center [257, 341] width 14 height 14
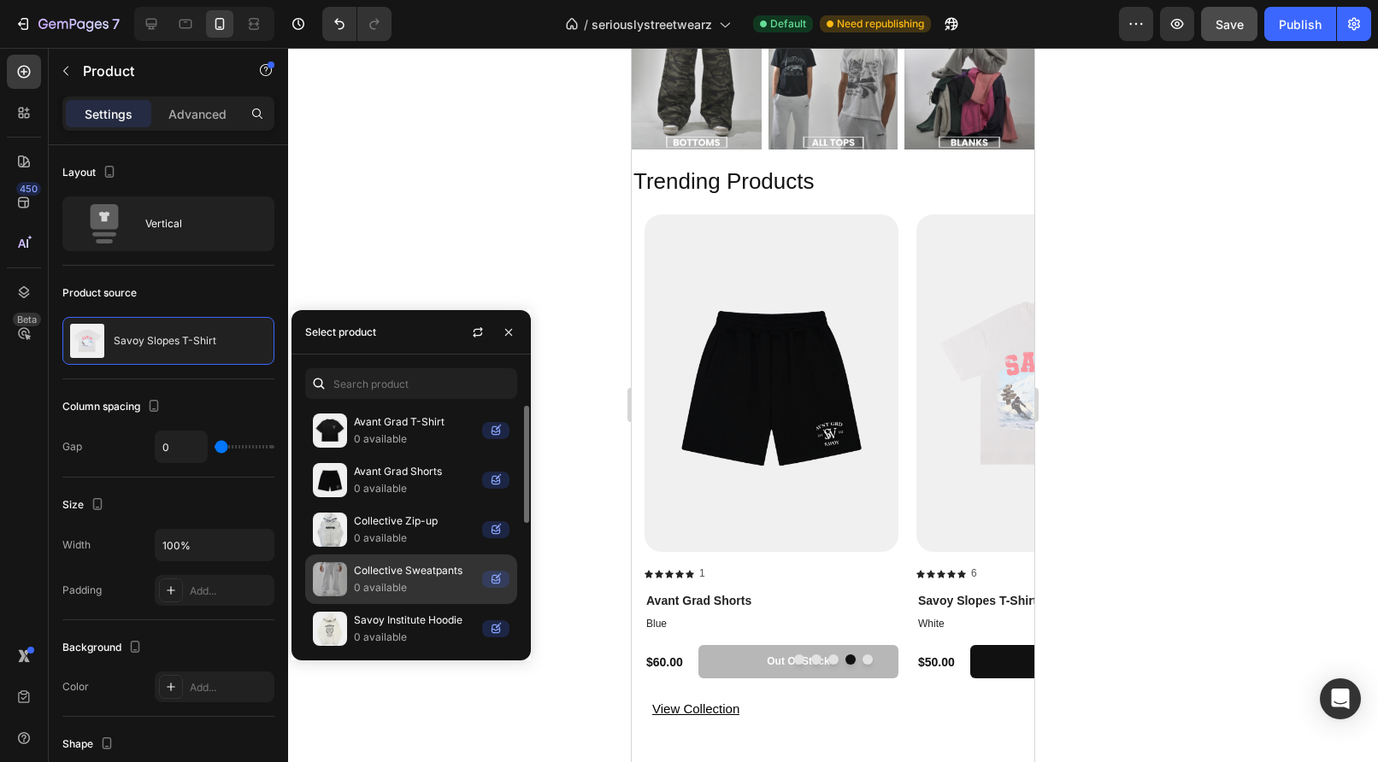
click at [431, 594] on div "Collective Sweatpants 0 available" at bounding box center [411, 580] width 212 height 50
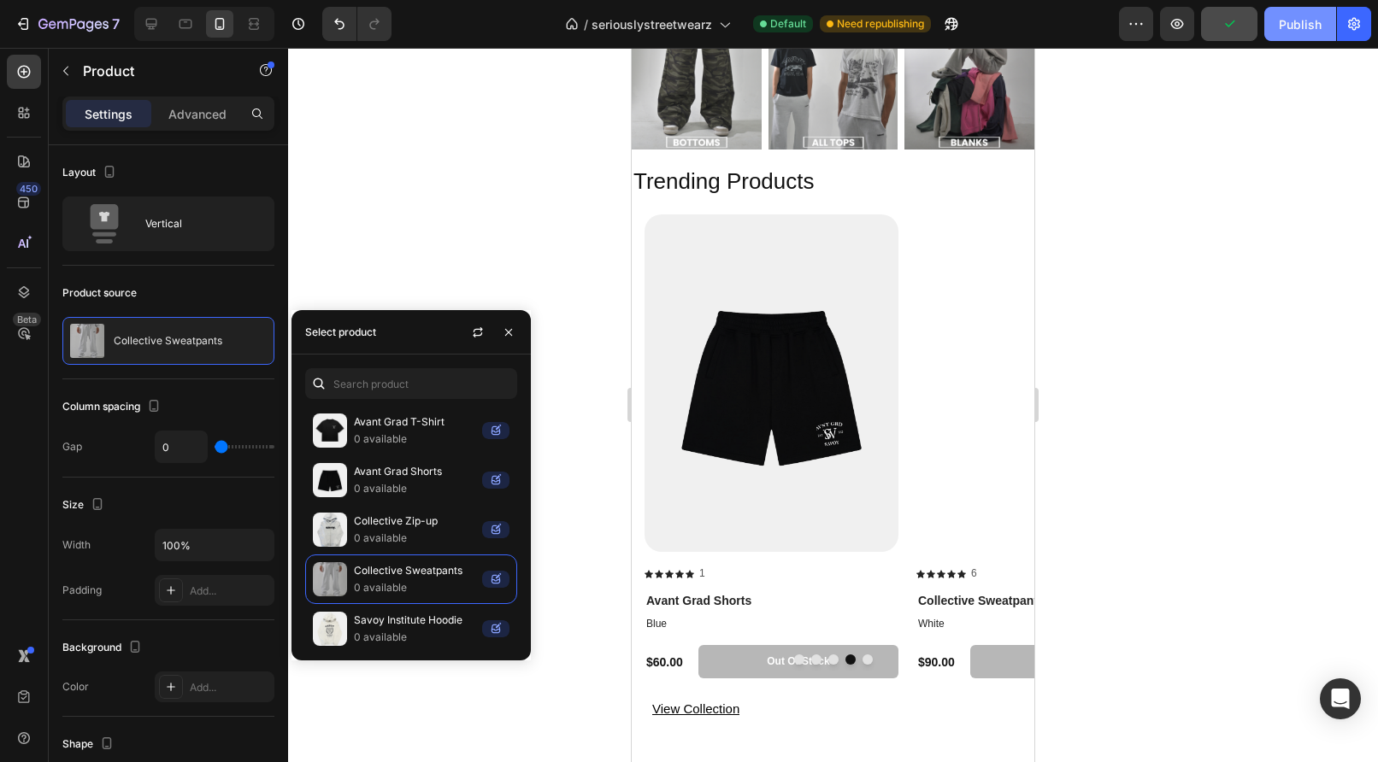
click at [1288, 32] on div "Publish" at bounding box center [1300, 24] width 43 height 18
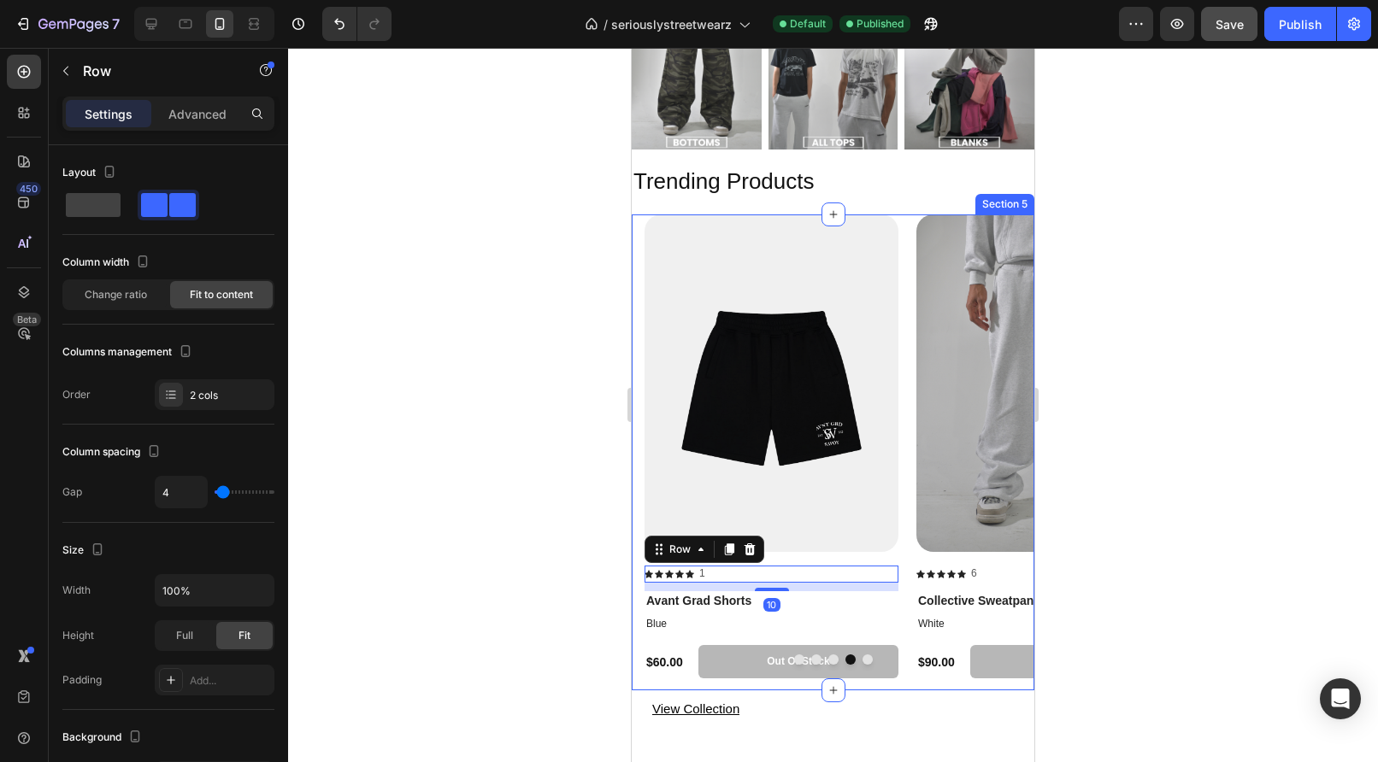
click at [881, 679] on div "Product Images Icon Icon Icon Icon Icon Icon List 1 Text Block Row Collective Z…" at bounding box center [833, 453] width 403 height 477
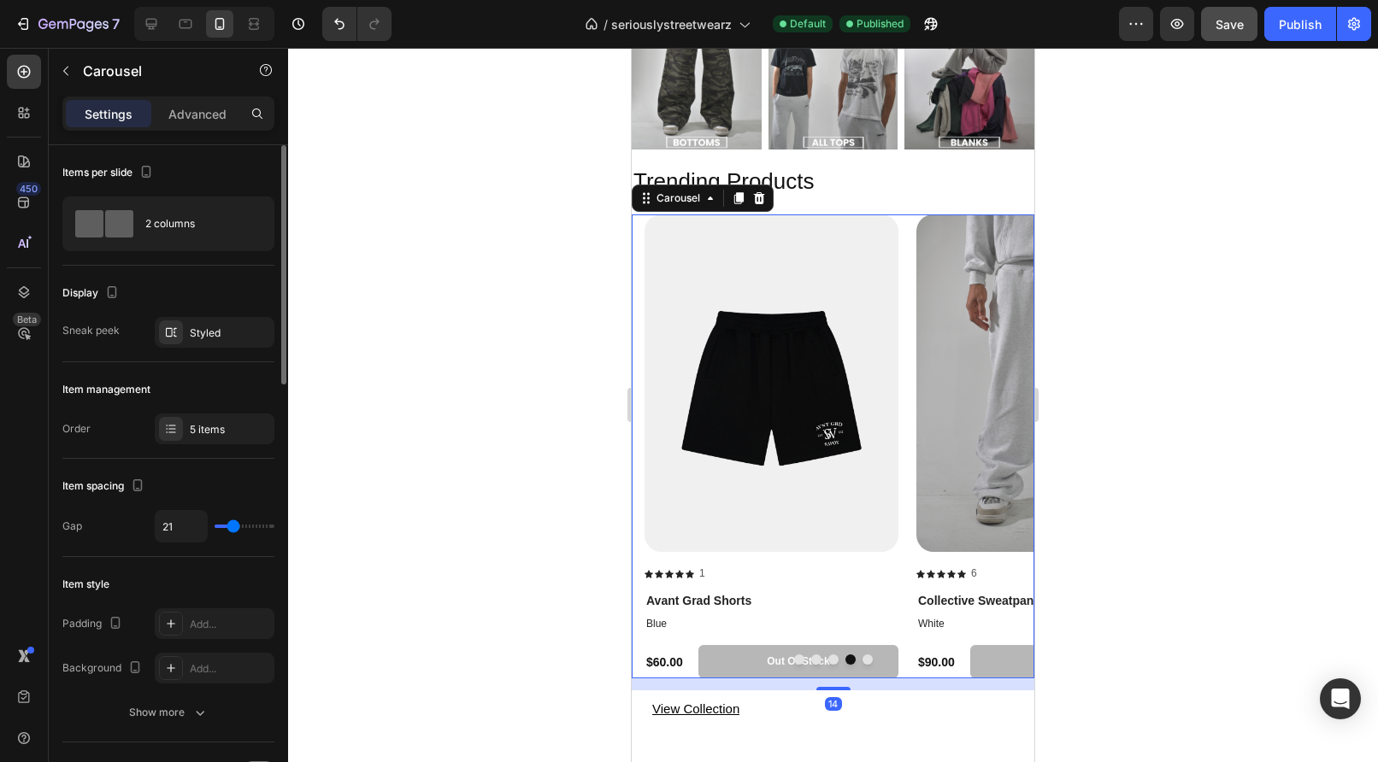
click at [258, 495] on div "Item spacing" at bounding box center [168, 486] width 212 height 27
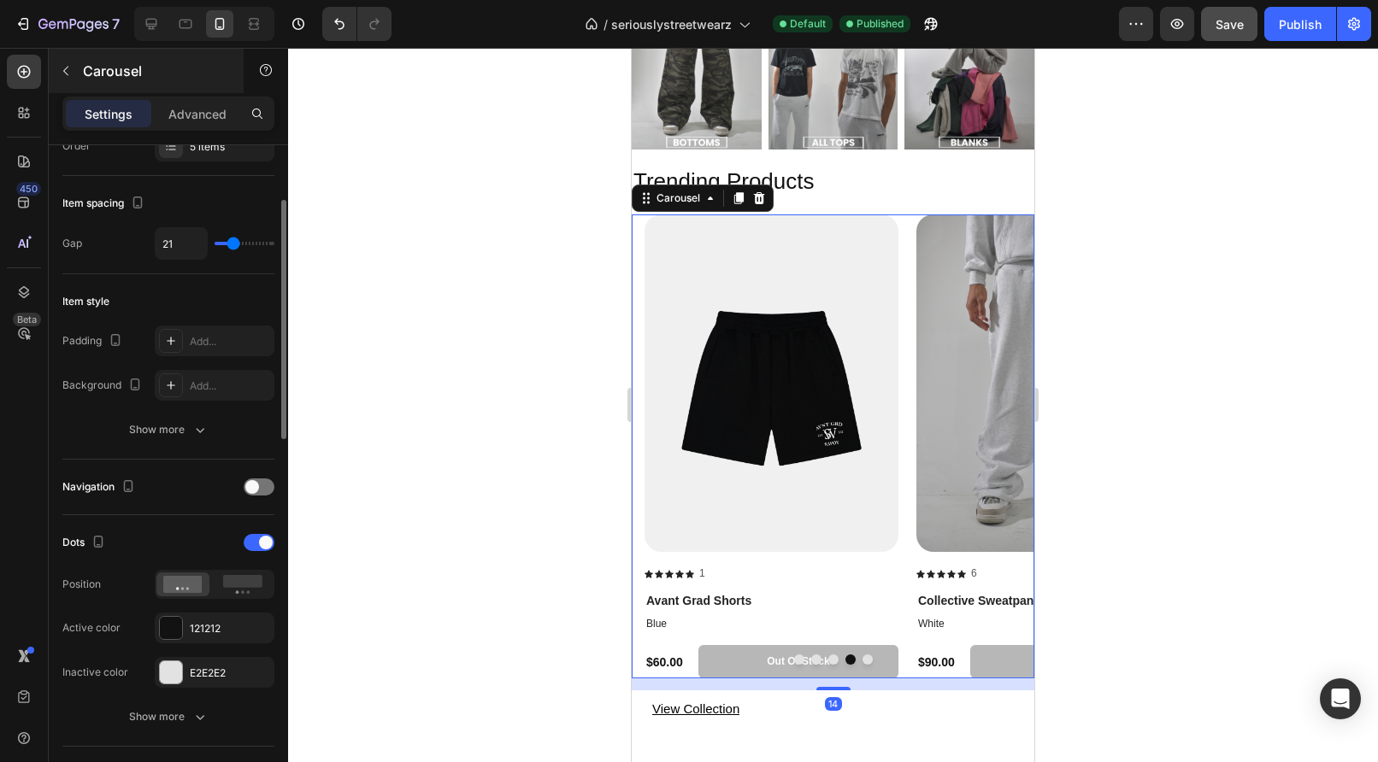
scroll to position [423, 0]
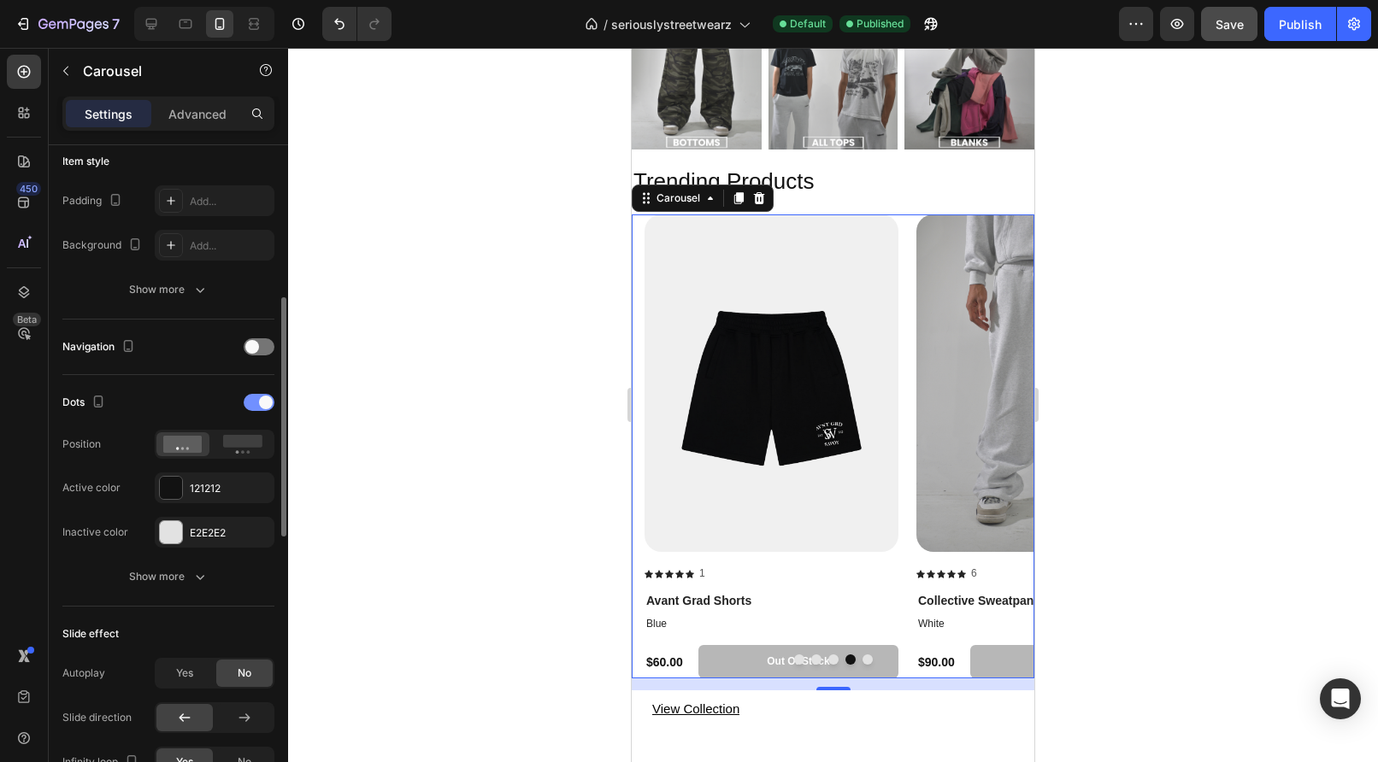
click at [267, 397] on span at bounding box center [266, 403] width 14 height 14
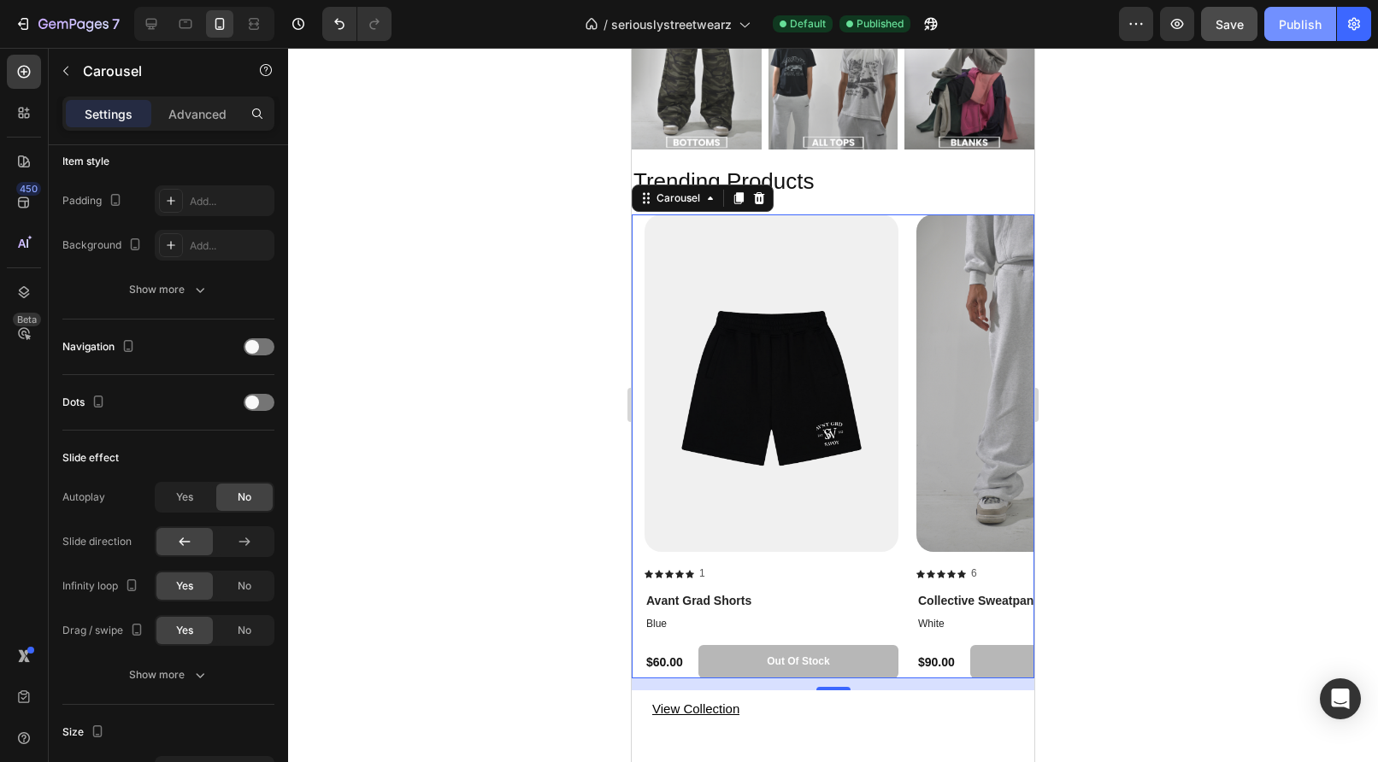
click at [1302, 32] on div "Publish" at bounding box center [1300, 24] width 43 height 18
